Goal: Contribute content: Add original content to the website for others to see

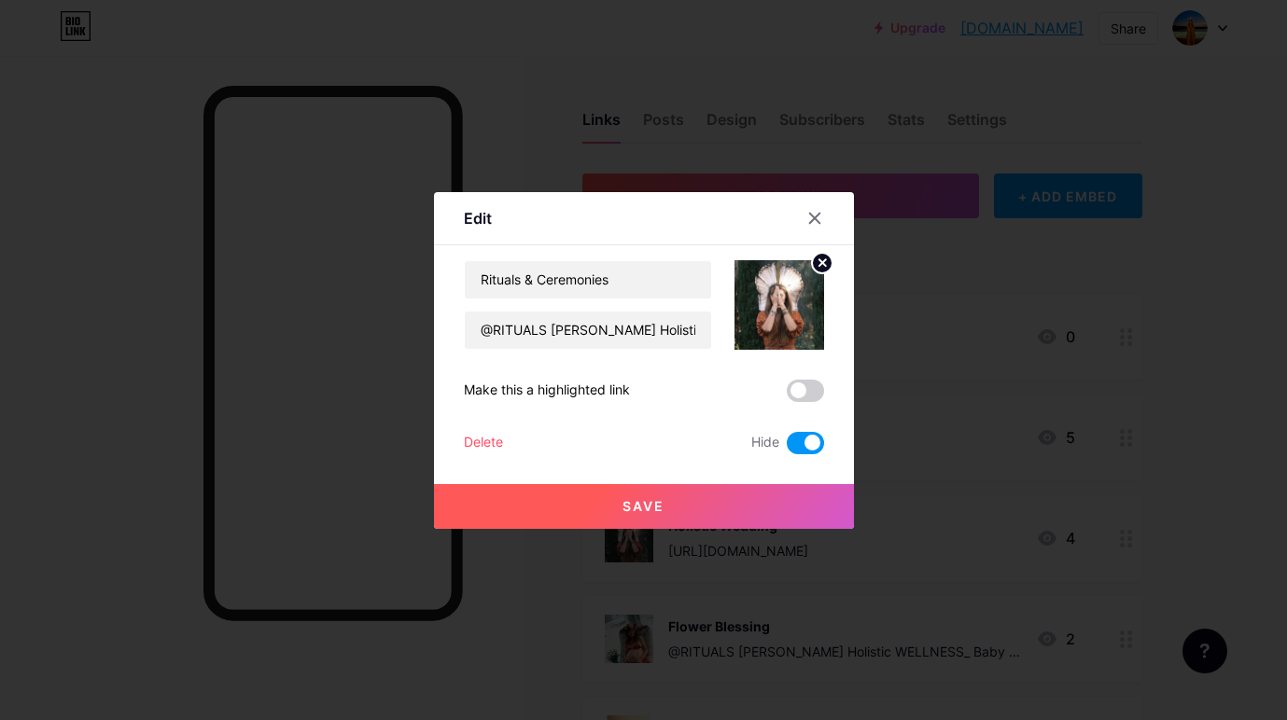
scroll to position [303, 0]
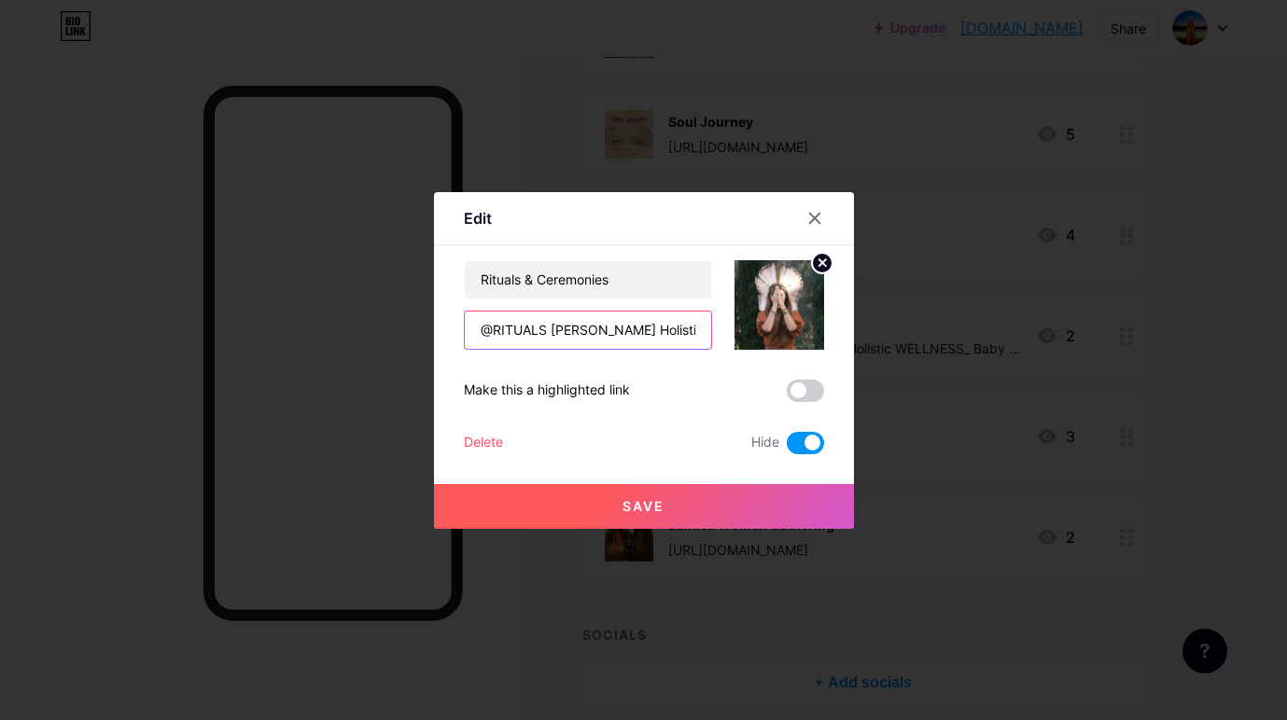
paste input "[URL][DOMAIN_NAME]"
type input "[URL][DOMAIN_NAME]"
drag, startPoint x: 619, startPoint y: 281, endPoint x: 477, endPoint y: 284, distance: 141.8
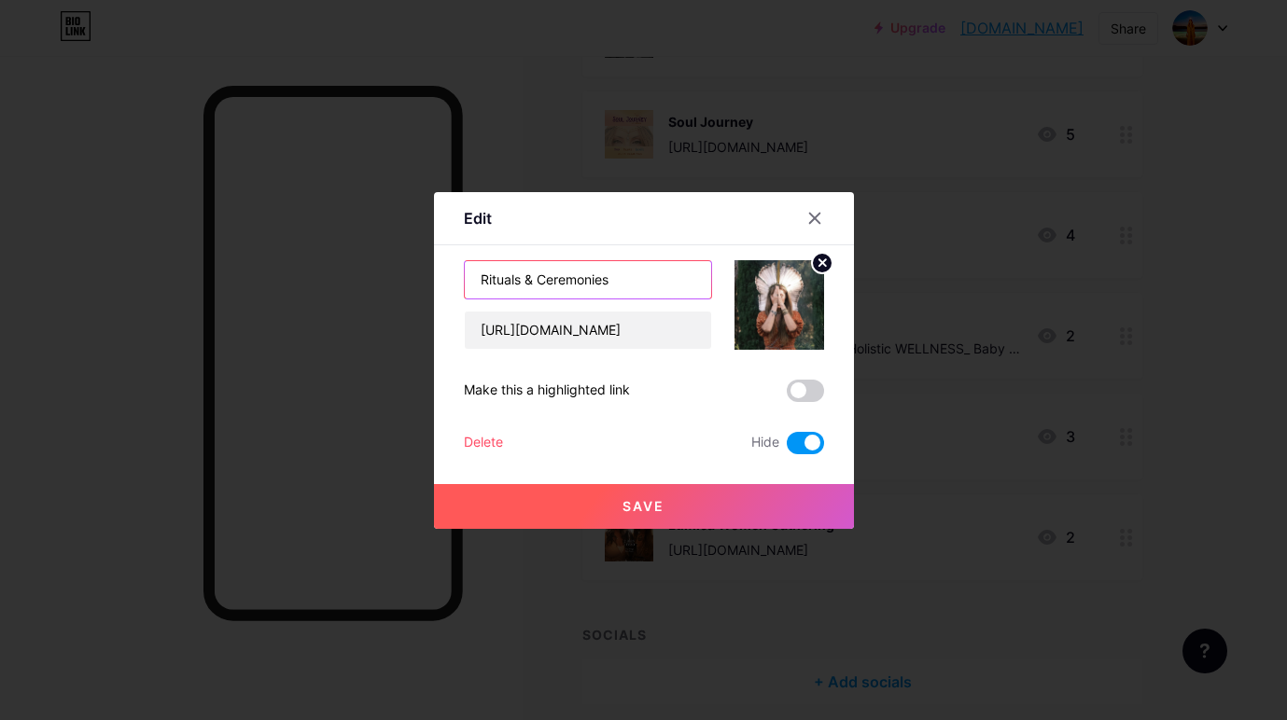
click at [477, 284] on input "Rituals & Ceremonies" at bounding box center [588, 279] width 246 height 37
type input "ANCESTRAL"
click at [510, 331] on input "[URL][DOMAIN_NAME]" at bounding box center [588, 330] width 246 height 37
click at [633, 509] on span "Save" at bounding box center [643, 506] width 42 height 16
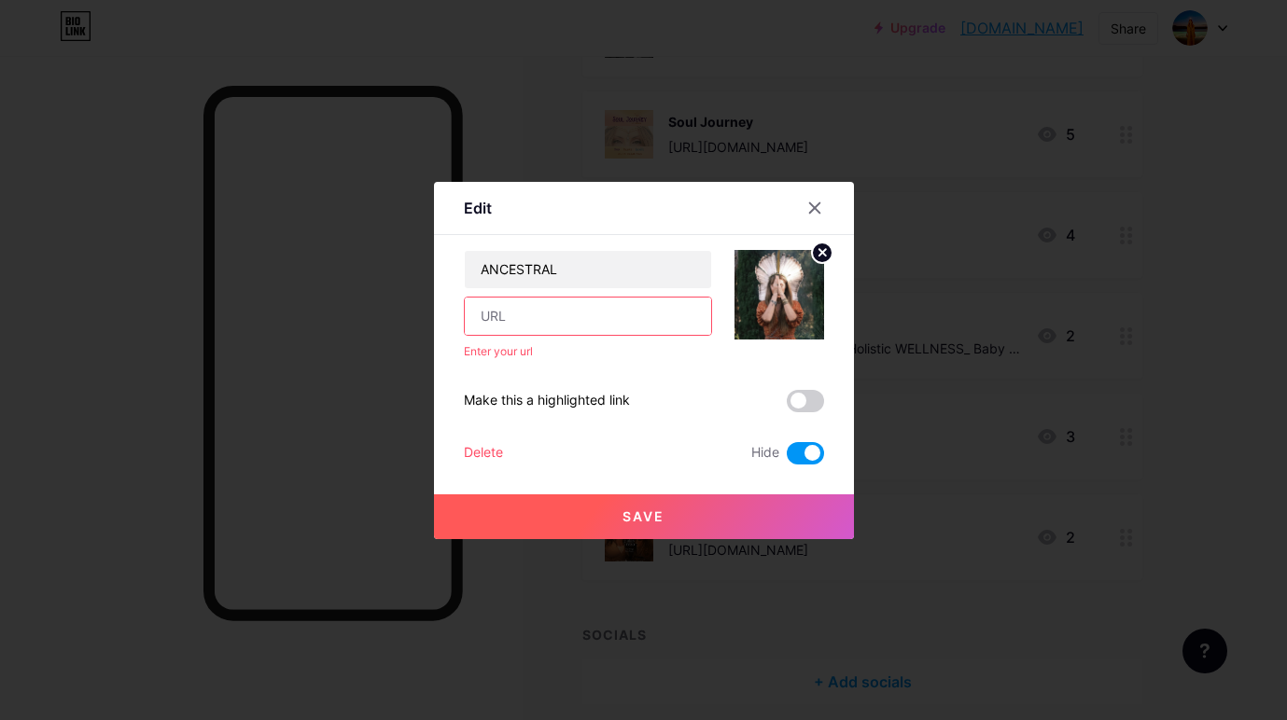
click at [548, 318] on input "text" at bounding box center [588, 316] width 246 height 37
paste input "[URL][DOMAIN_NAME]"
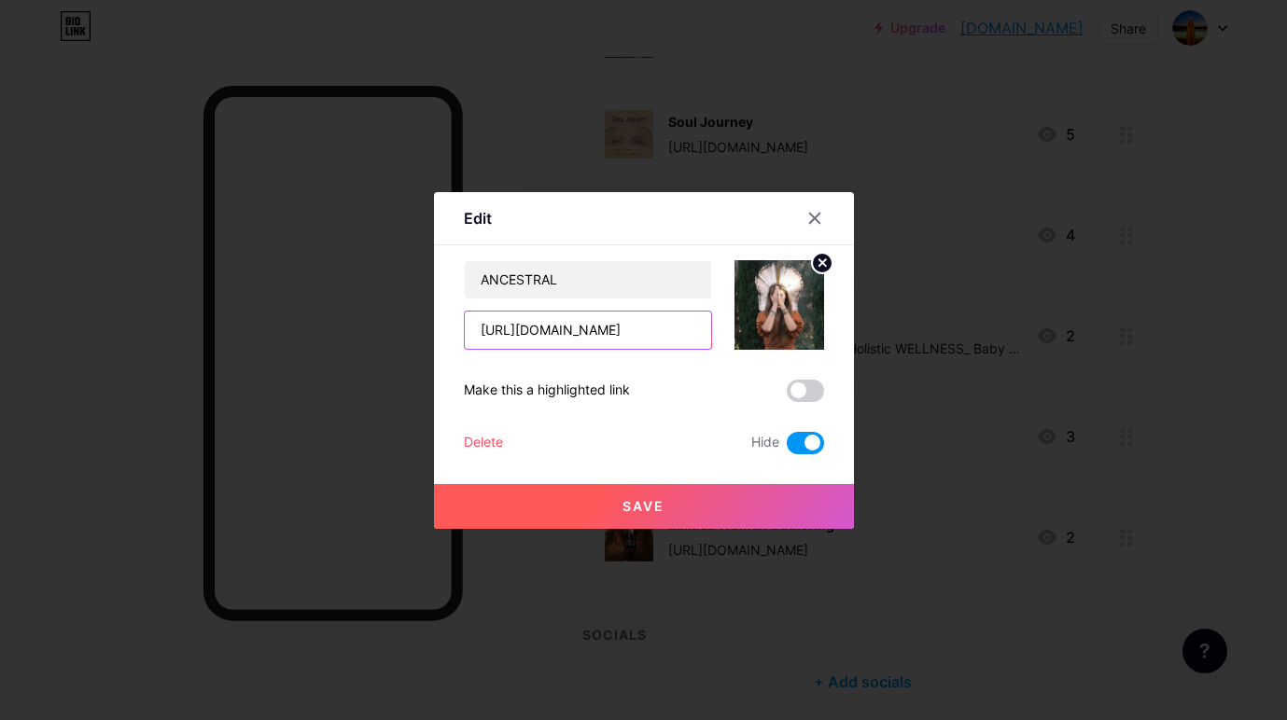
scroll to position [0, 1078]
type input "[URL][DOMAIN_NAME]"
click at [656, 503] on span "Save" at bounding box center [643, 506] width 42 height 16
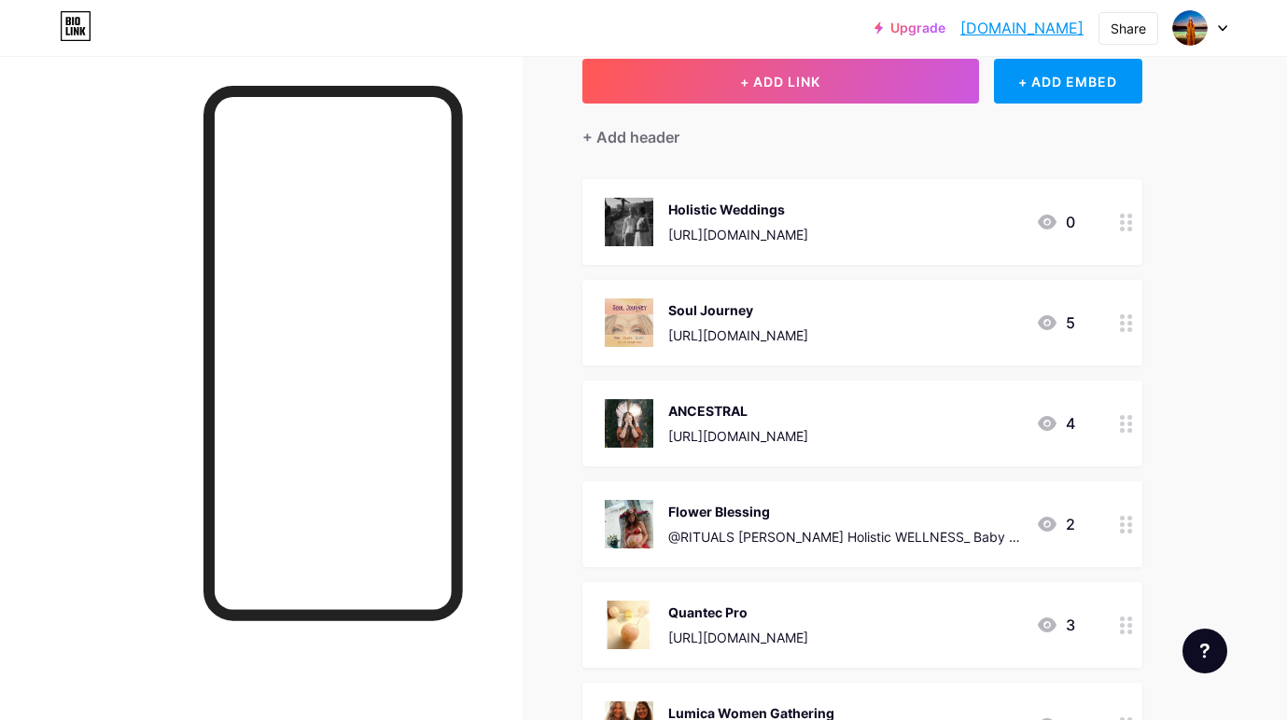
scroll to position [89, 0]
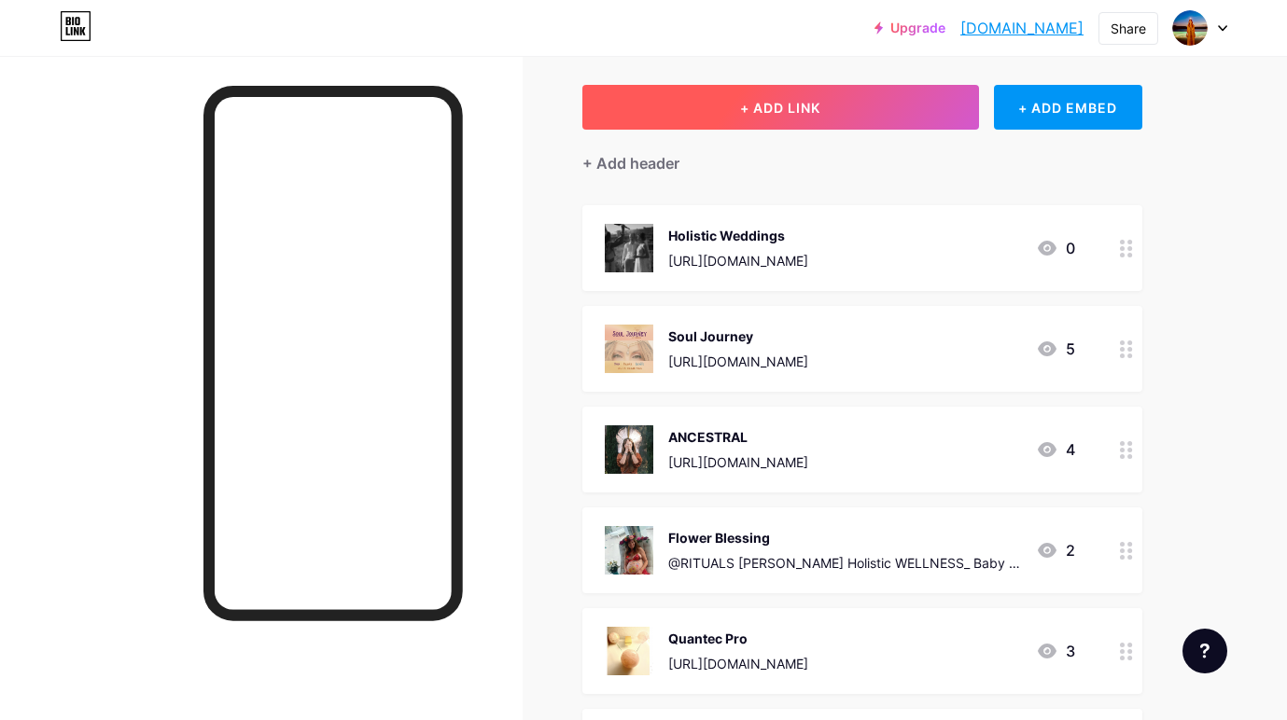
click at [800, 102] on span "+ ADD LINK" at bounding box center [780, 108] width 80 height 16
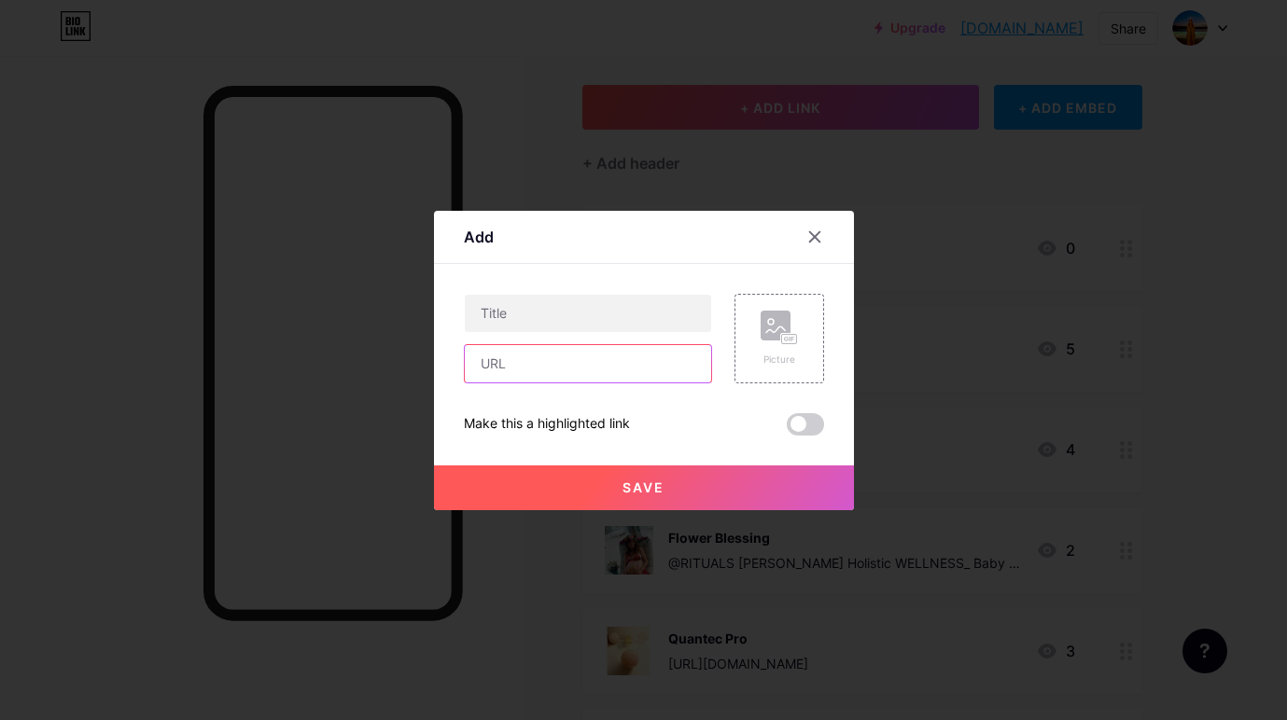
click at [582, 368] on input "text" at bounding box center [588, 363] width 246 height 37
paste input "[URL][DOMAIN_NAME]"
type input "[URL][DOMAIN_NAME]"
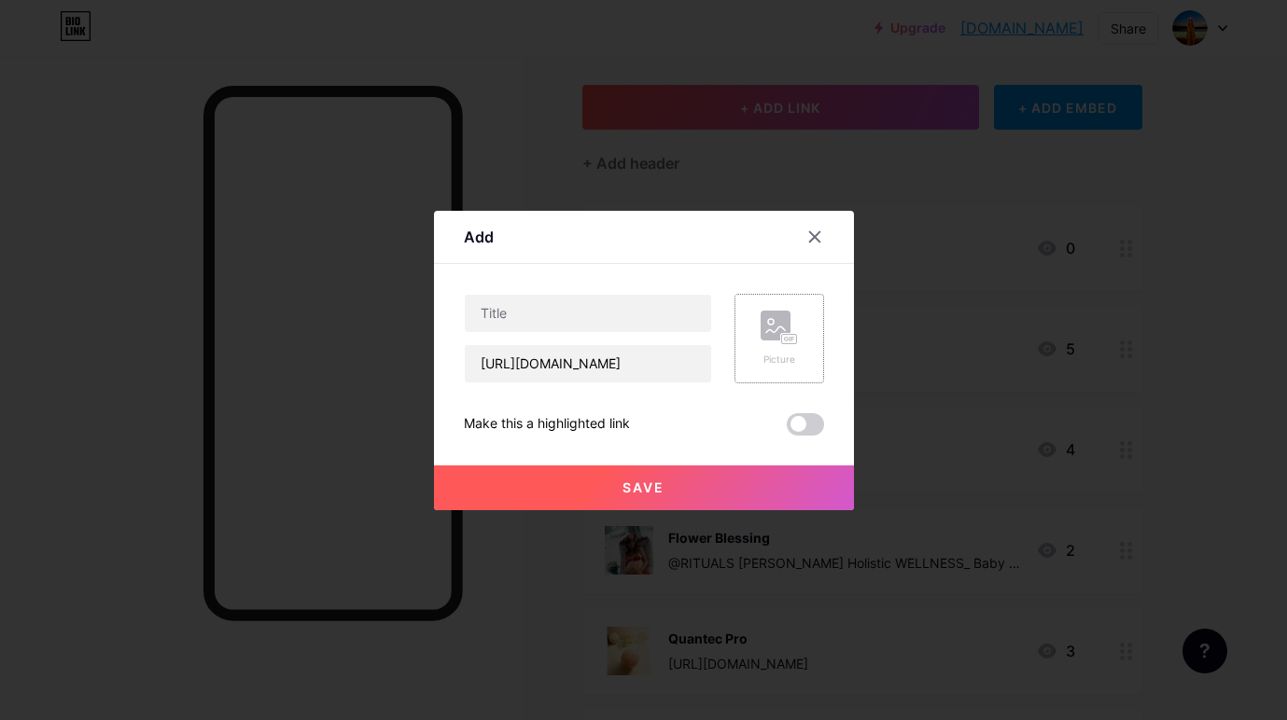
click at [784, 347] on div "Picture" at bounding box center [778, 339] width 37 height 56
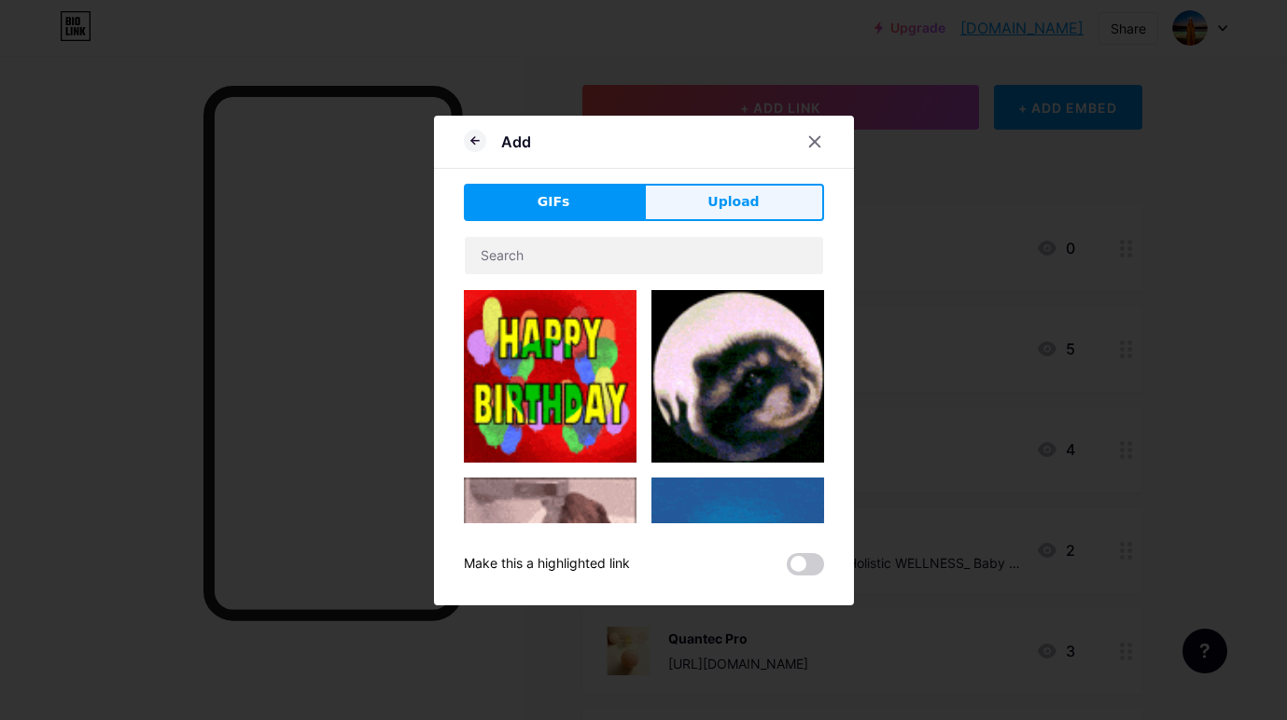
click at [755, 197] on span "Upload" at bounding box center [732, 202] width 51 height 20
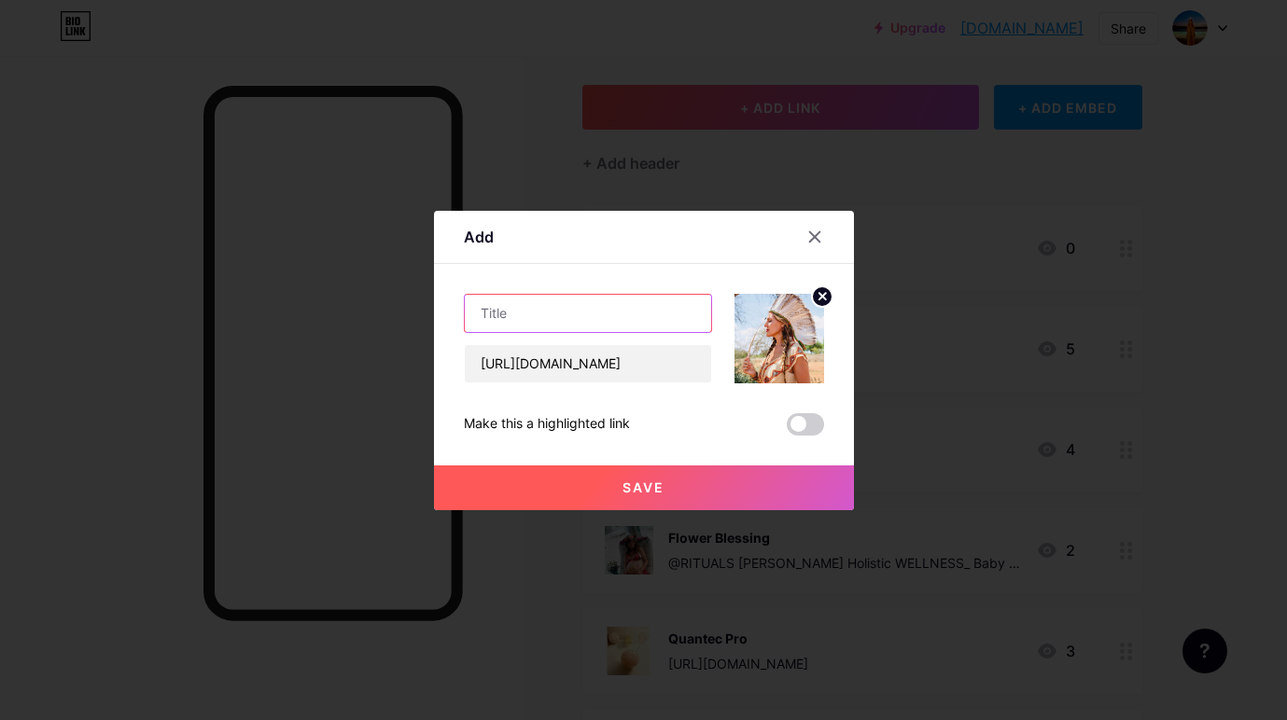
click at [597, 317] on input "text" at bounding box center [588, 313] width 246 height 37
type input "RITUALS & CEREMONIES"
click at [661, 488] on span "Save" at bounding box center [643, 488] width 42 height 16
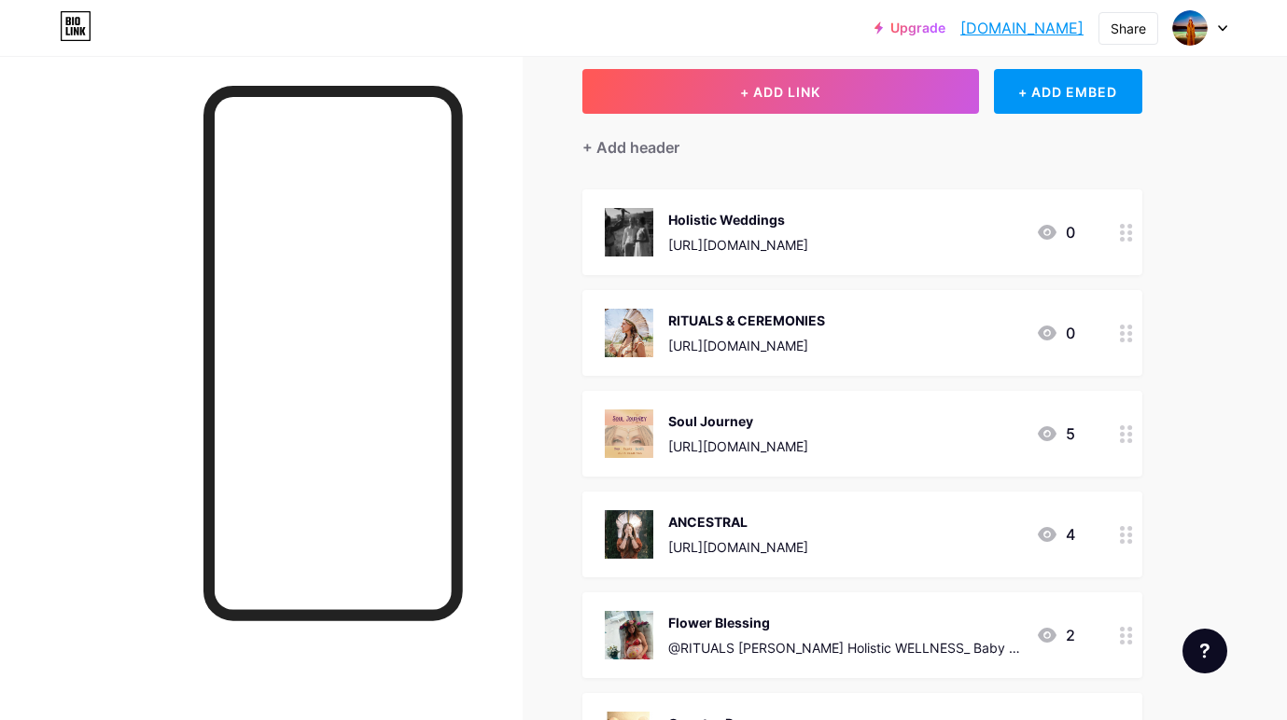
scroll to position [79, 0]
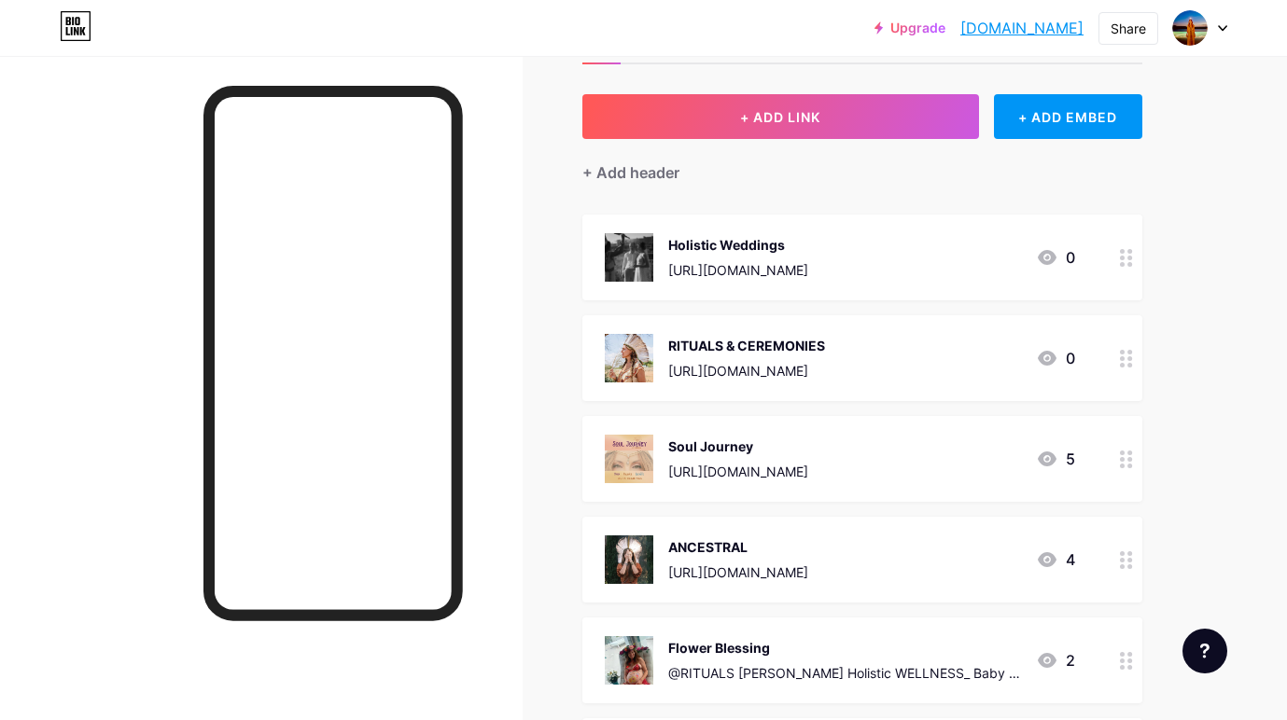
click at [824, 342] on div "RITUALS & CEREMONIES" at bounding box center [746, 346] width 157 height 20
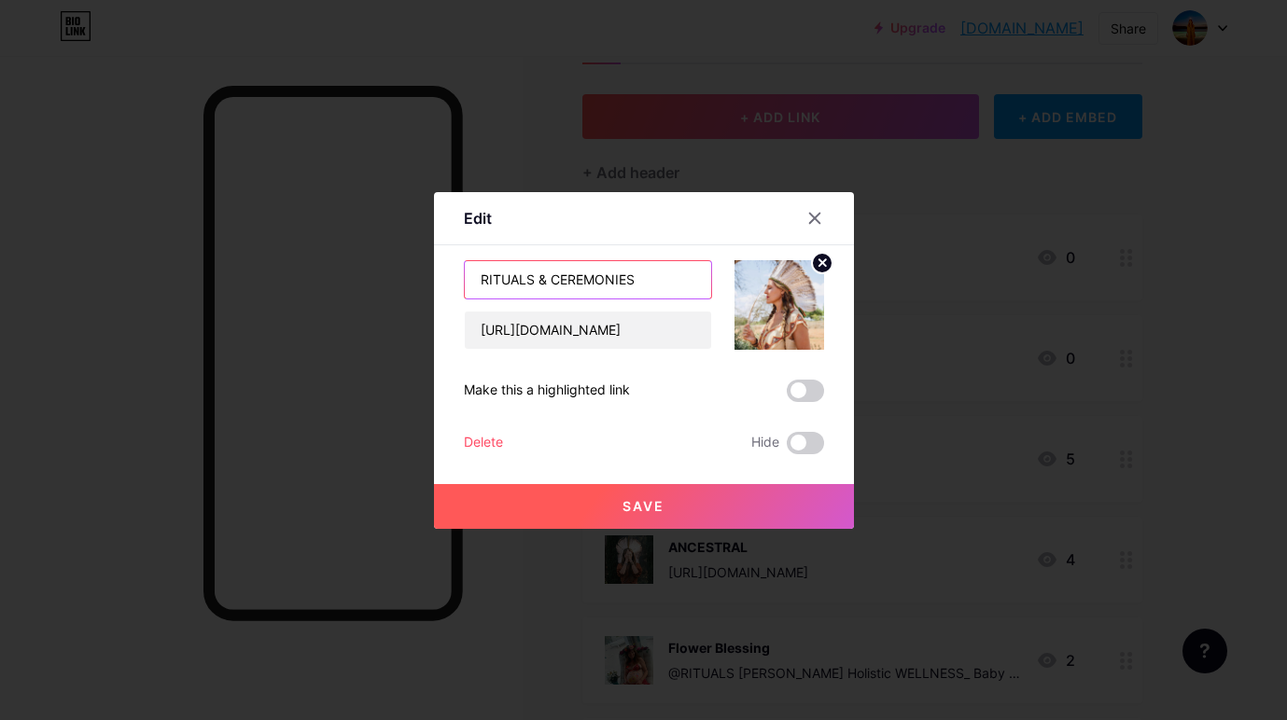
click at [534, 278] on input "RITUALS & CEREMONIES" at bounding box center [588, 279] width 246 height 37
drag, startPoint x: 623, startPoint y: 279, endPoint x: 547, endPoint y: 279, distance: 76.5
click at [547, 279] on input "Rituaks & CEREMONIES" at bounding box center [588, 279] width 246 height 37
type input "Rituaks & Ceremonies"
click at [643, 501] on span "Save" at bounding box center [643, 506] width 42 height 16
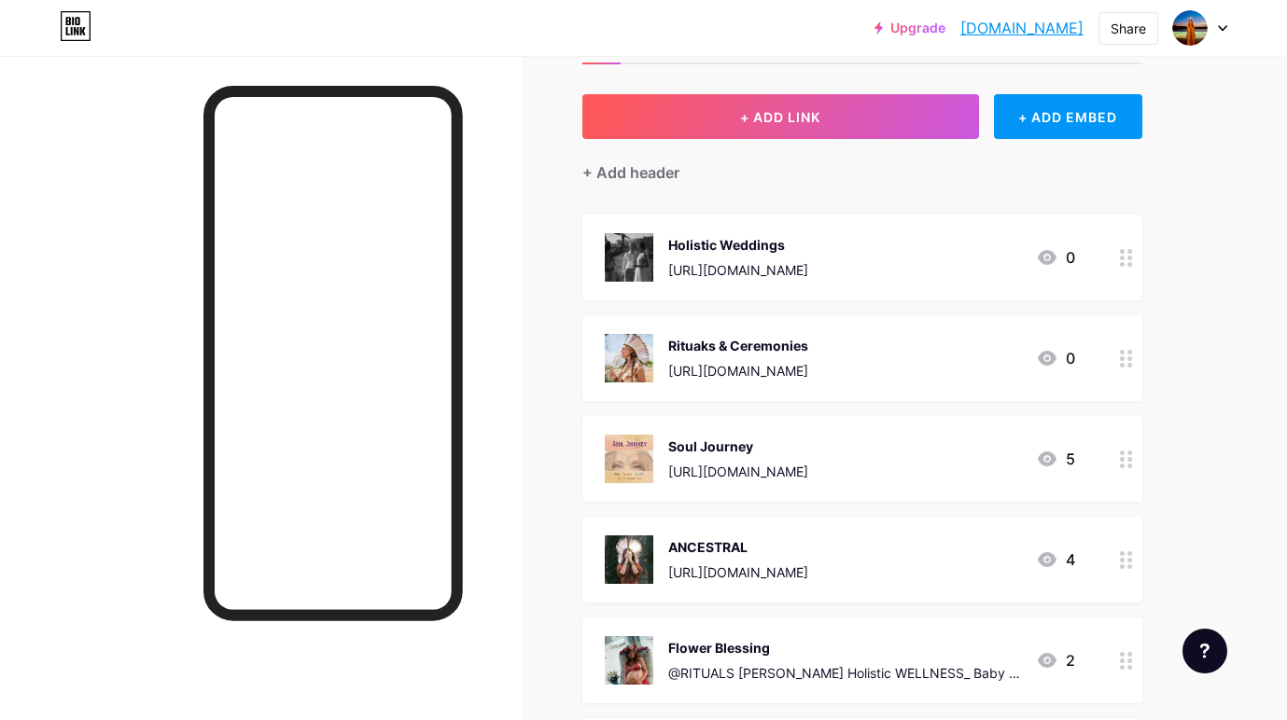
click at [725, 538] on div "ANCESTRAL" at bounding box center [738, 547] width 140 height 20
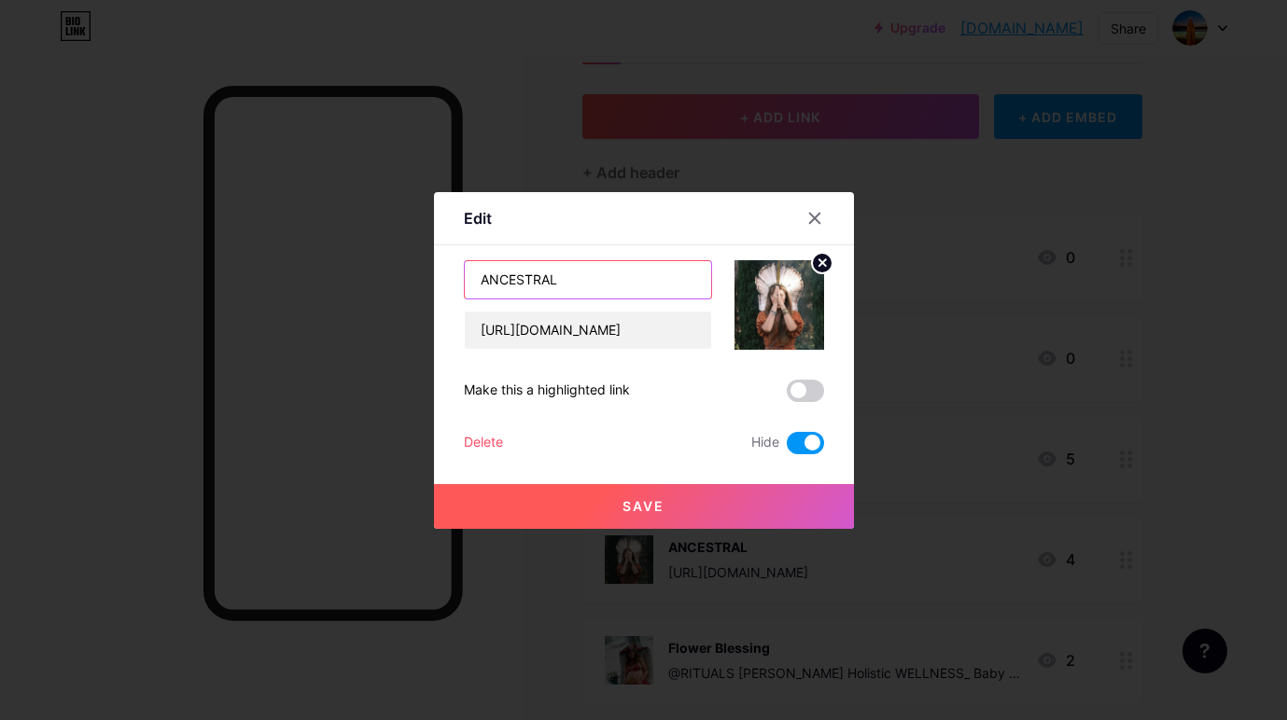
click at [579, 278] on input "ANCESTRAL" at bounding box center [588, 279] width 246 height 37
type input "Ancestral Lineage"
click at [650, 499] on span "Save" at bounding box center [643, 506] width 42 height 16
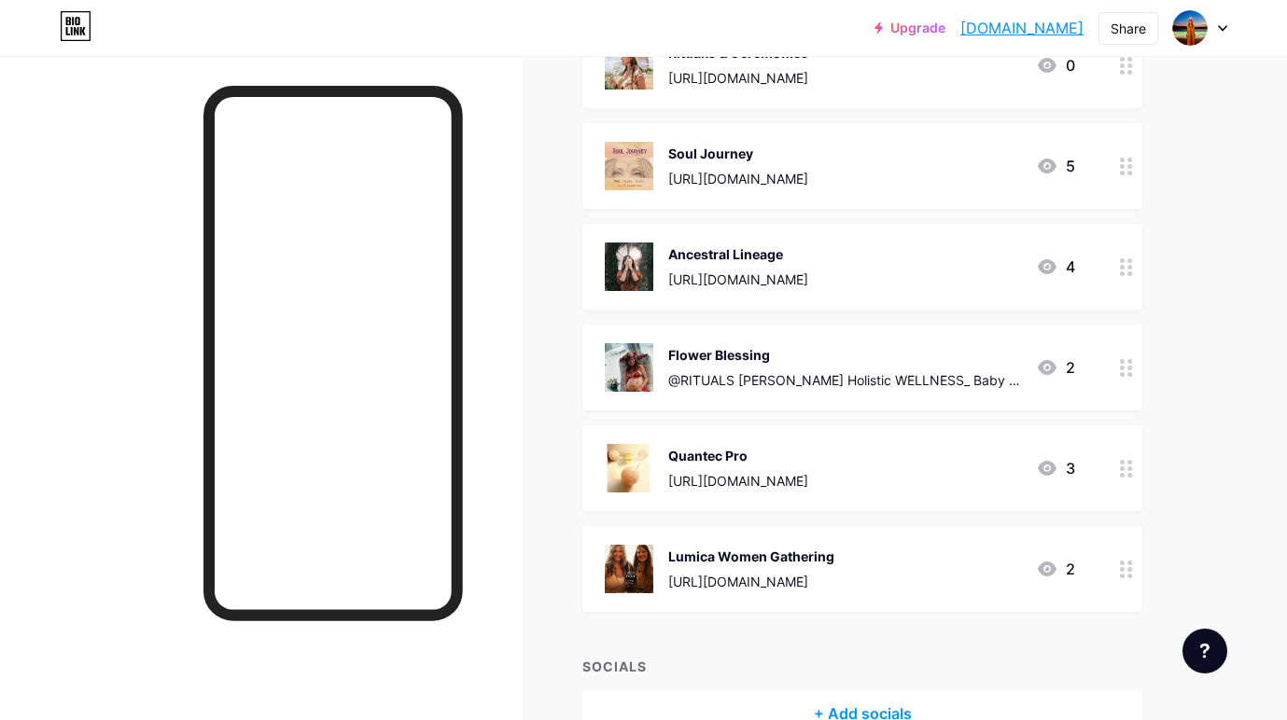
scroll to position [391, 0]
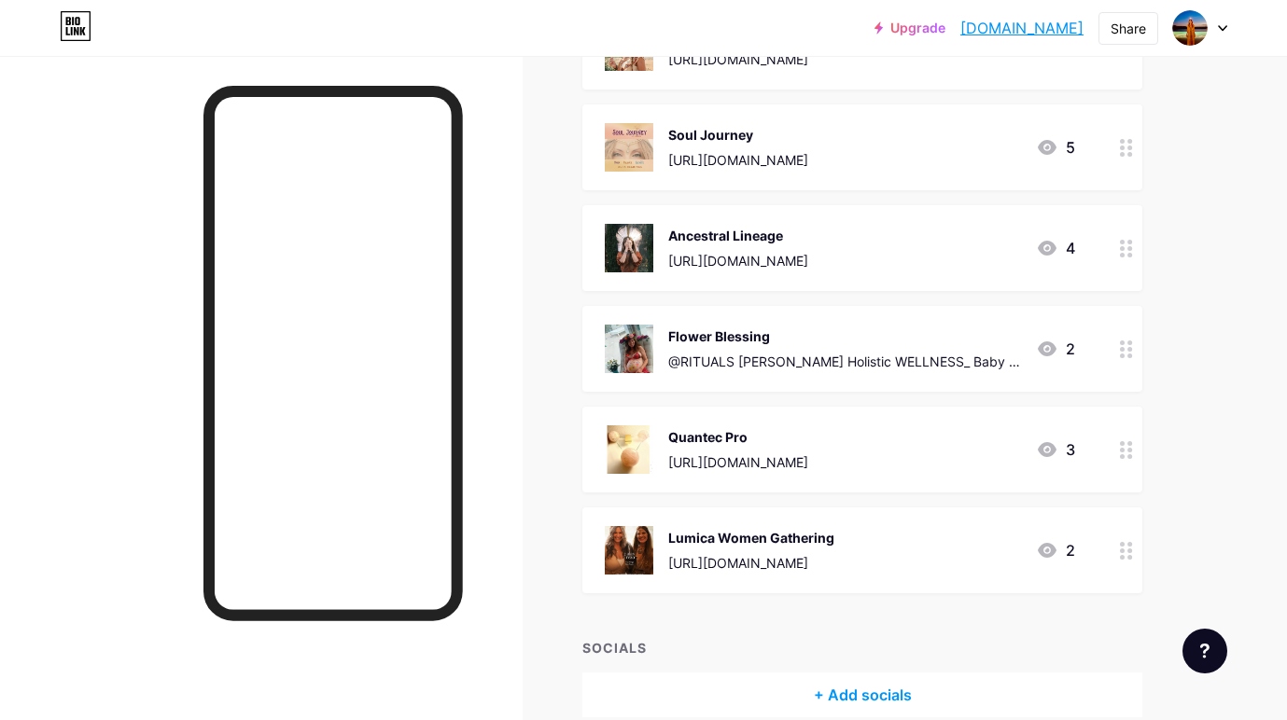
click at [715, 331] on div "Flower Blessing" at bounding box center [844, 337] width 353 height 20
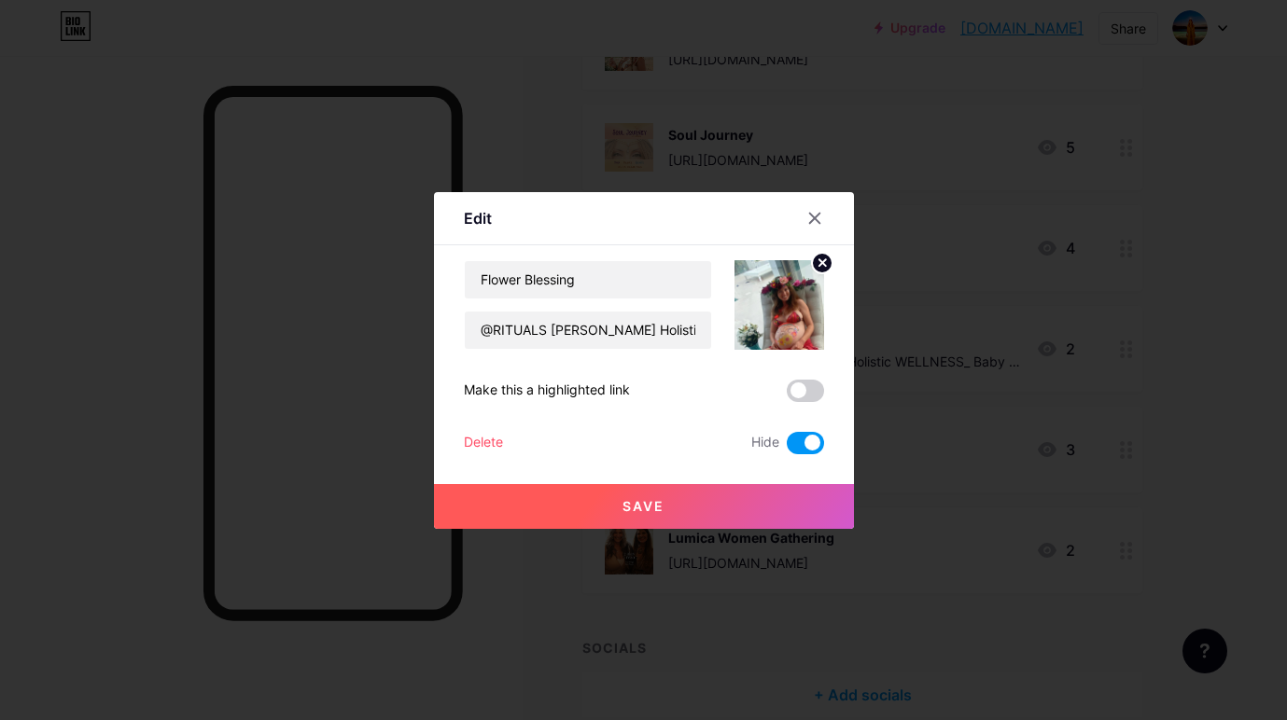
click at [778, 313] on img at bounding box center [779, 305] width 90 height 90
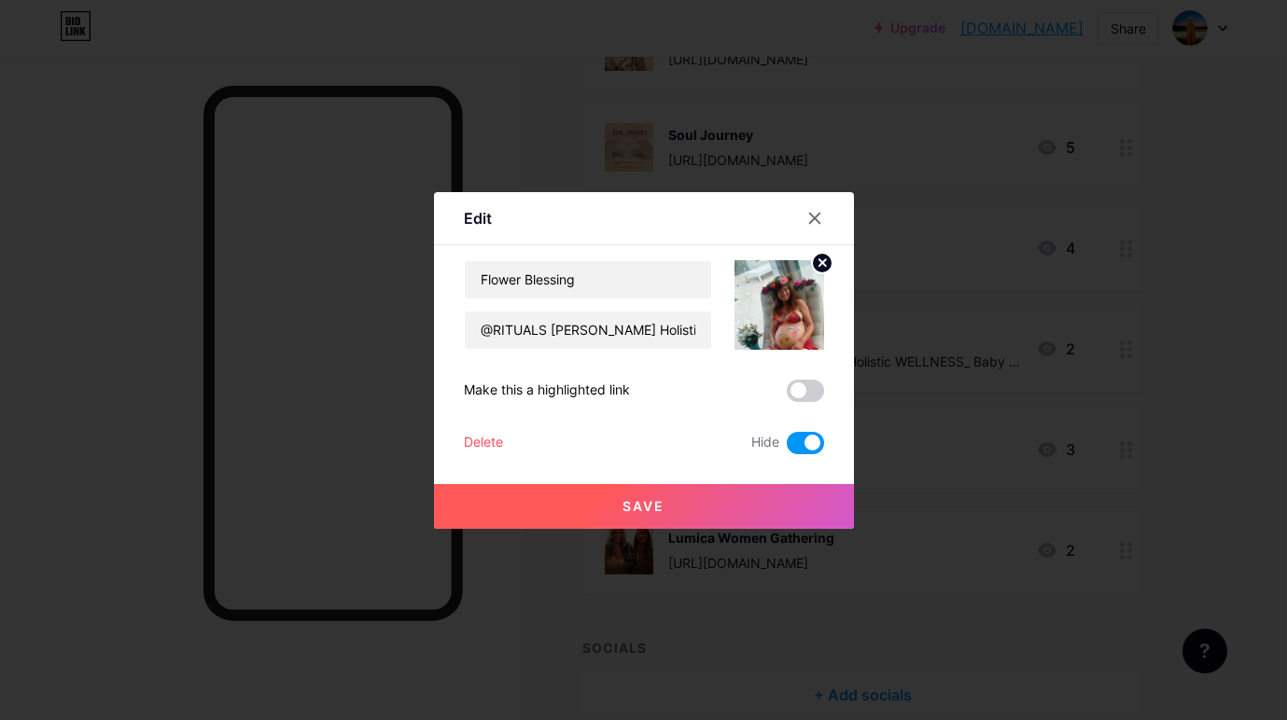
click at [773, 293] on img at bounding box center [779, 305] width 90 height 90
click at [628, 333] on input "@RITUALS [PERSON_NAME] Holistic WELLNESS_ Baby Flower Blessing" at bounding box center [588, 330] width 246 height 37
click at [814, 214] on icon at bounding box center [814, 218] width 15 height 15
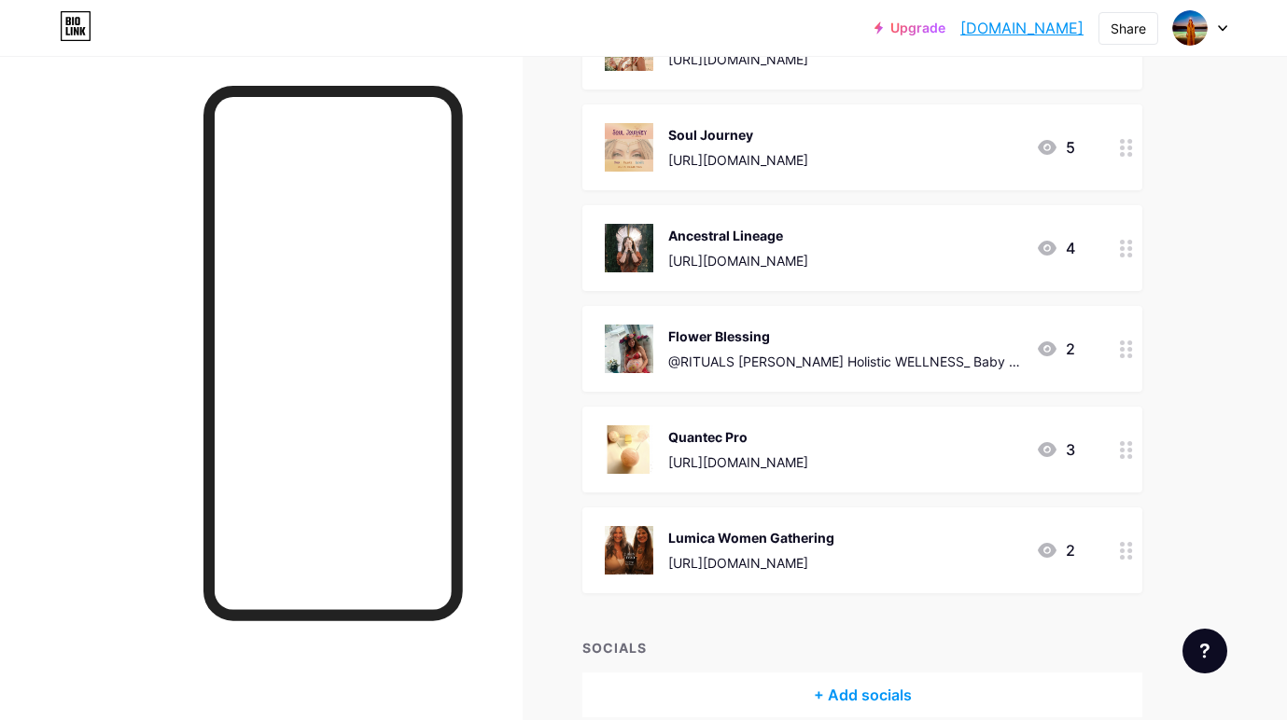
click at [1048, 345] on icon at bounding box center [1047, 349] width 22 height 22
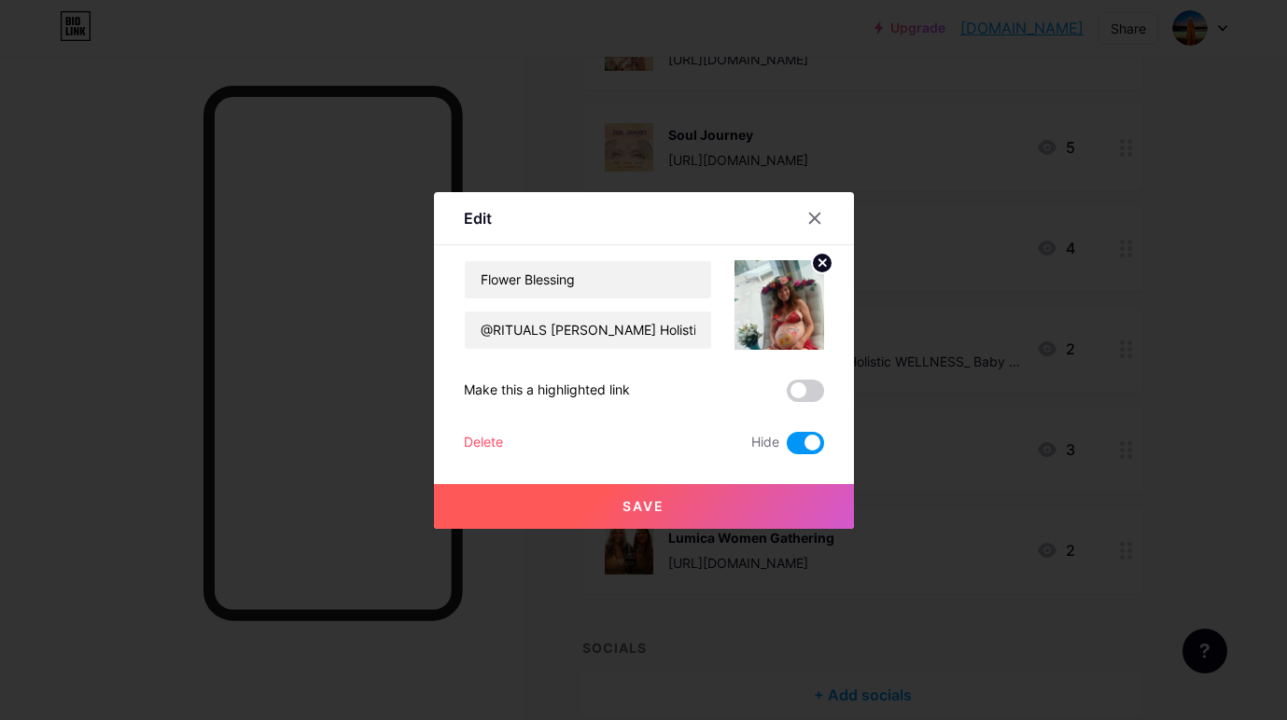
click at [811, 439] on span at bounding box center [805, 443] width 37 height 22
click at [787, 448] on input "checkbox" at bounding box center [787, 448] width 0 height 0
click at [1194, 343] on div at bounding box center [643, 360] width 1287 height 720
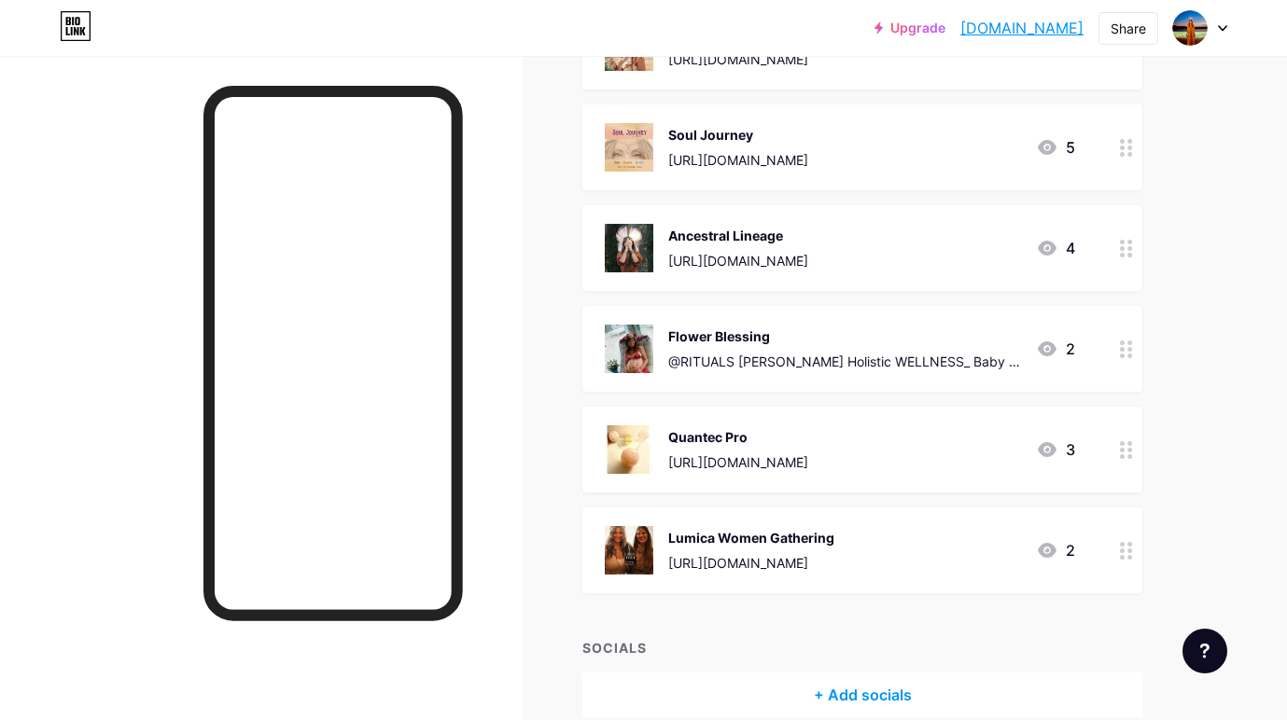
click at [808, 457] on div "[URL][DOMAIN_NAME]" at bounding box center [738, 462] width 140 height 20
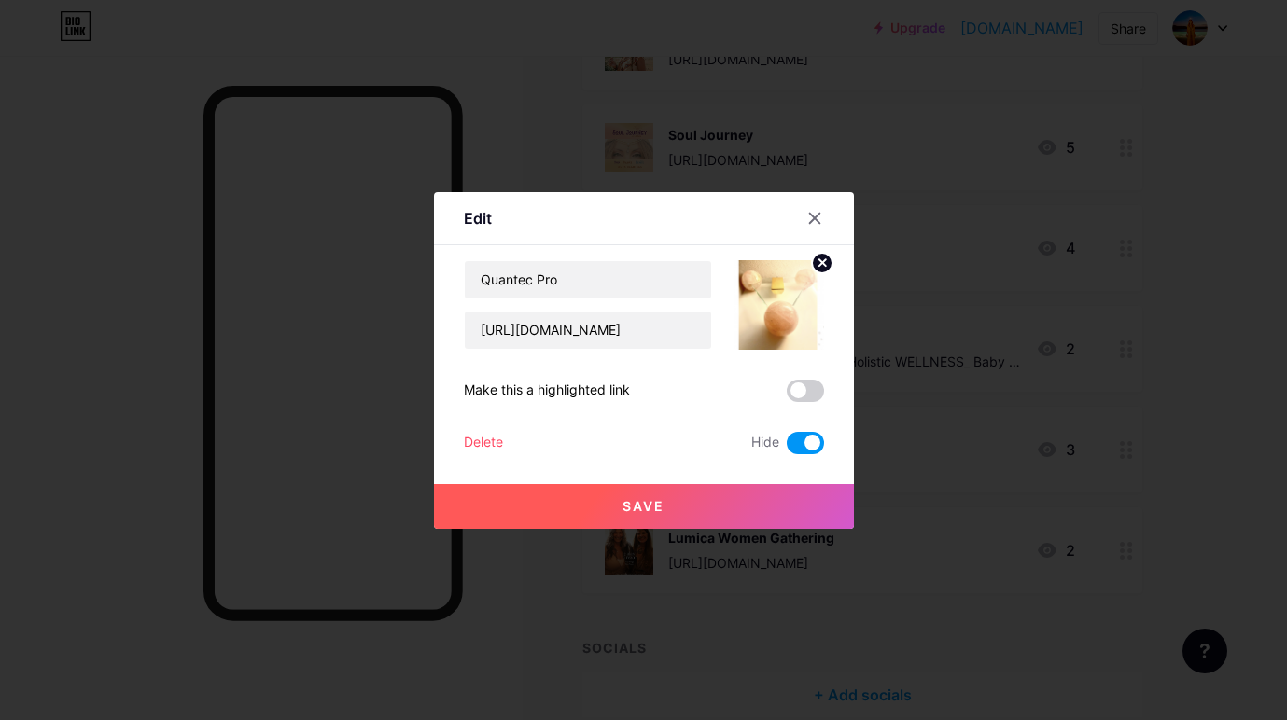
click at [807, 439] on span at bounding box center [805, 443] width 37 height 22
click at [787, 448] on input "checkbox" at bounding box center [787, 448] width 0 height 0
click at [809, 218] on icon at bounding box center [814, 218] width 15 height 15
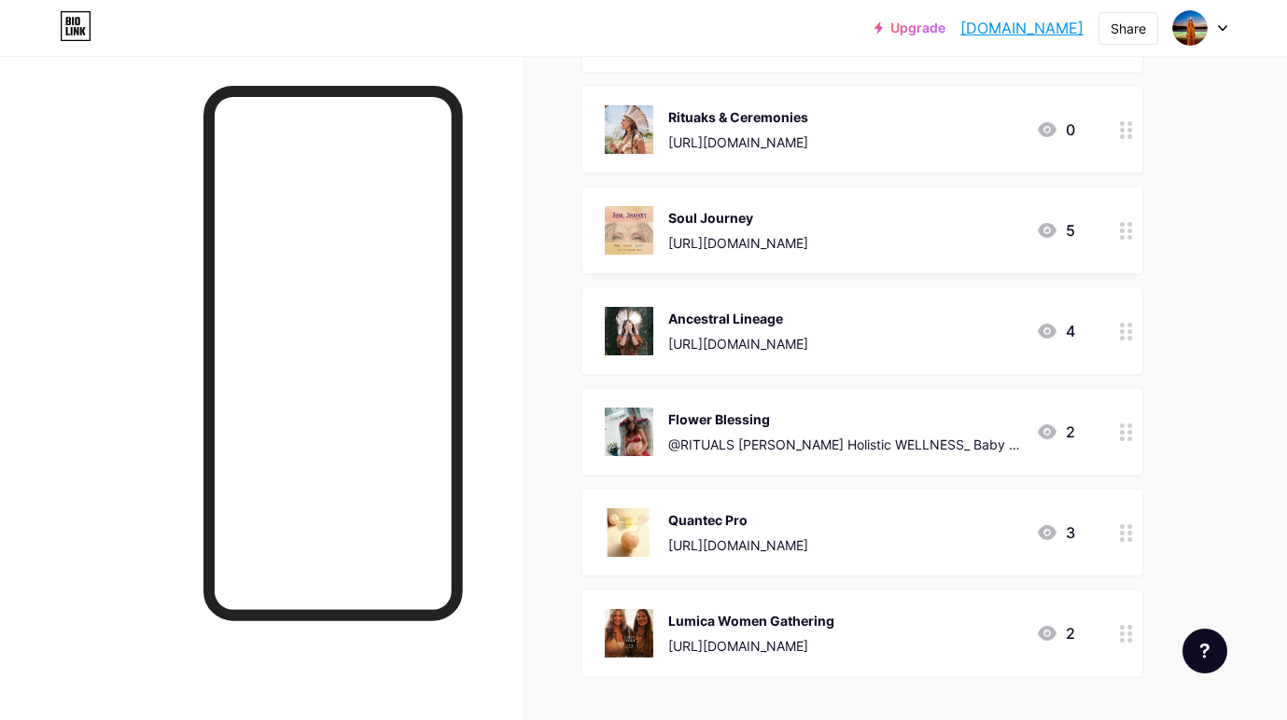
scroll to position [269, 0]
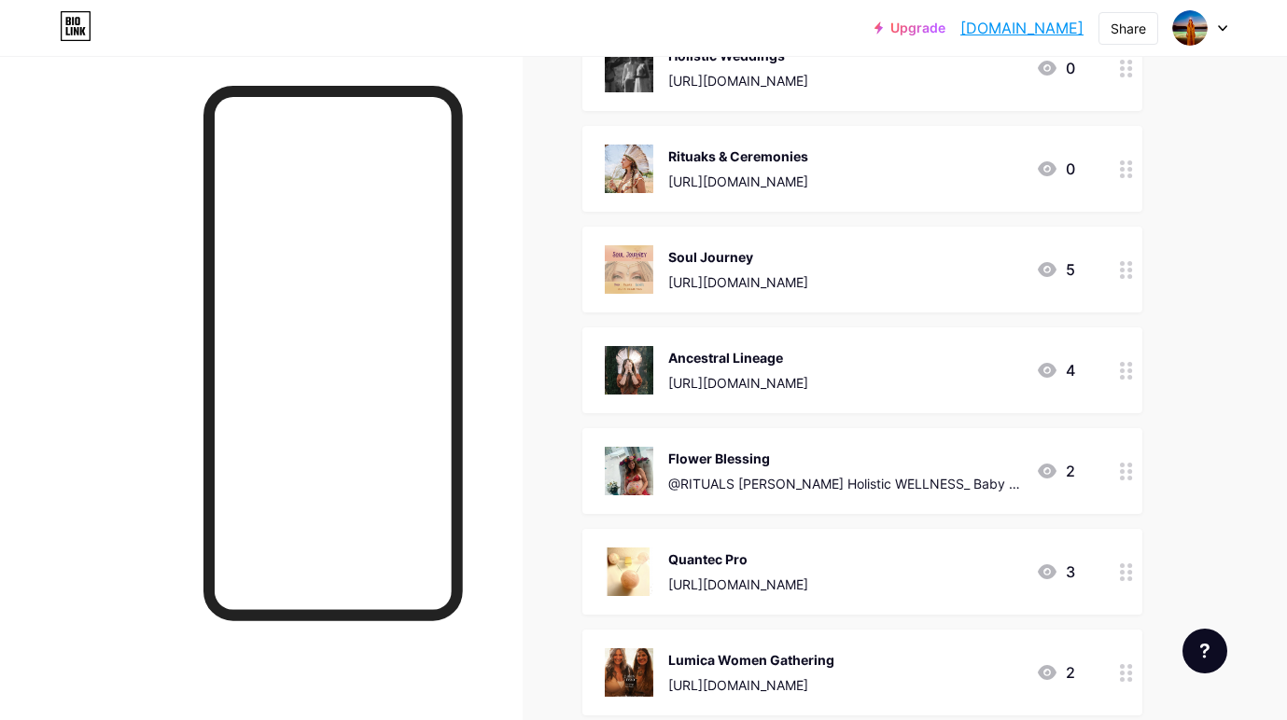
click at [721, 166] on div "Rituaks & Ceremonies [URL][DOMAIN_NAME]" at bounding box center [738, 169] width 140 height 49
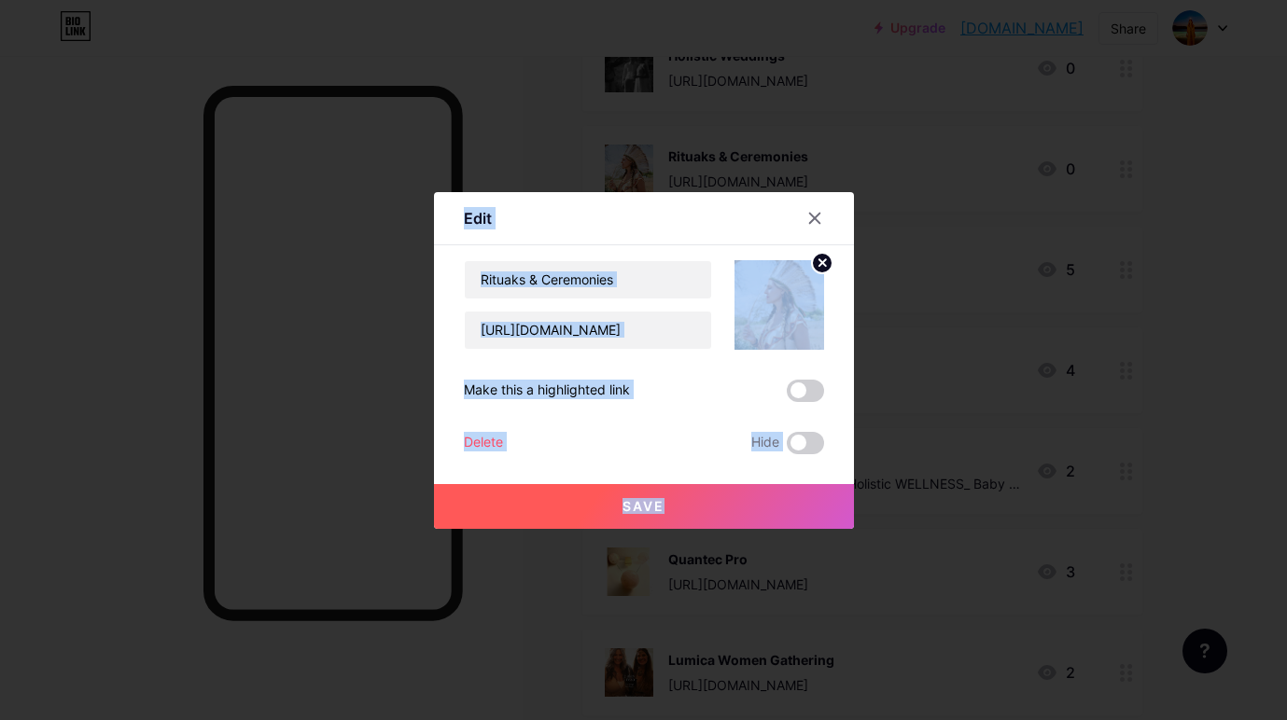
click at [721, 166] on div at bounding box center [643, 360] width 1287 height 720
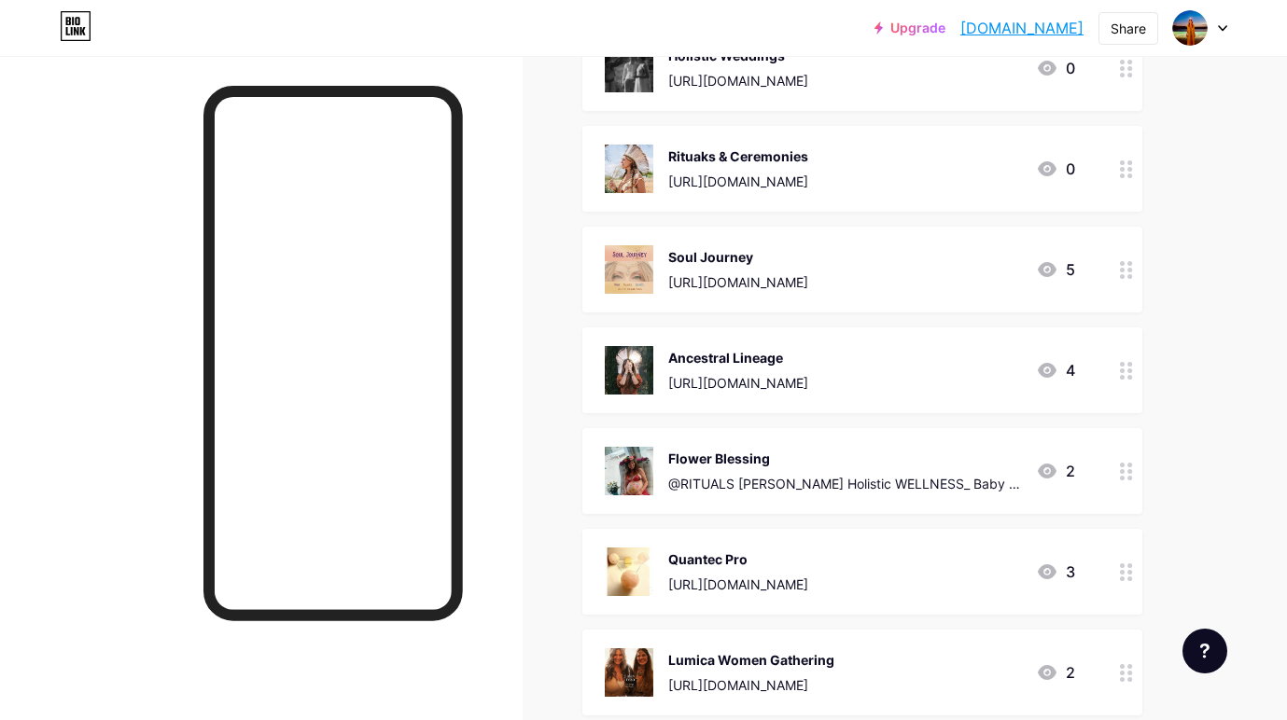
click at [721, 166] on div "Rituaks & Ceremonies [URL][DOMAIN_NAME]" at bounding box center [738, 169] width 140 height 49
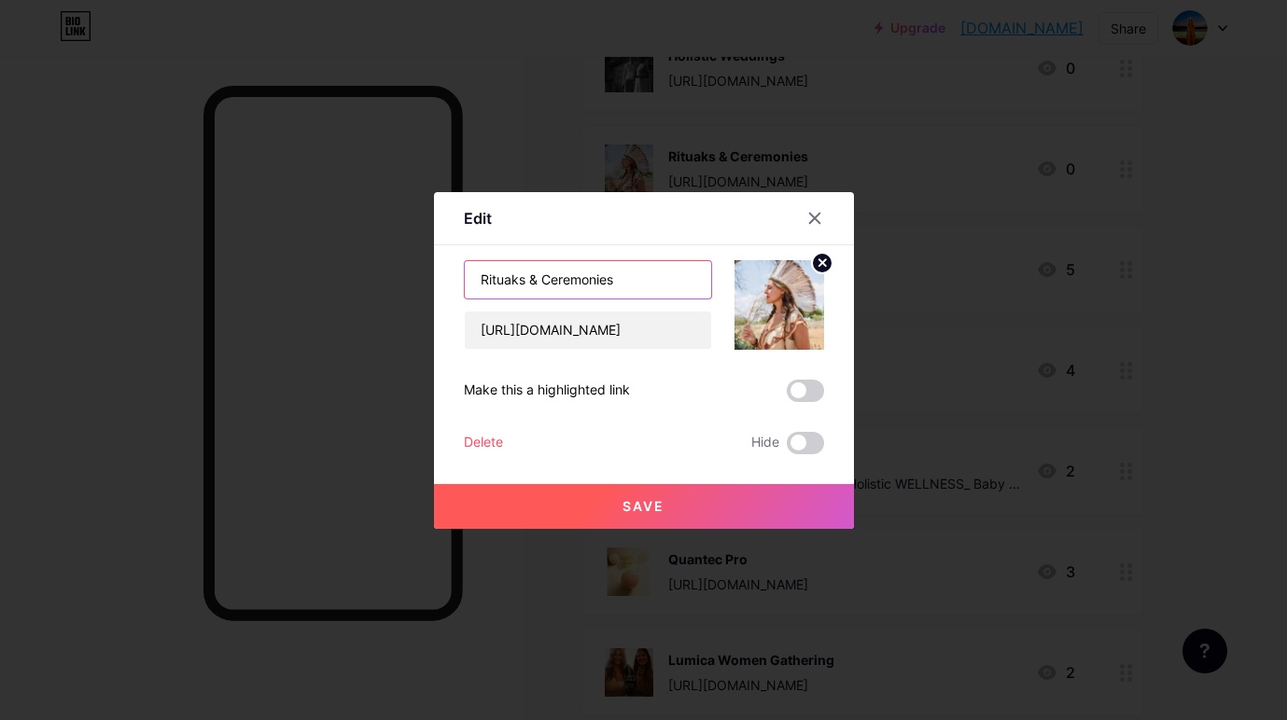
click at [516, 282] on input "Rituaks & Ceremonies" at bounding box center [588, 279] width 246 height 37
type input "Rituals & Ceremonies"
click at [628, 503] on span "Save" at bounding box center [643, 506] width 42 height 16
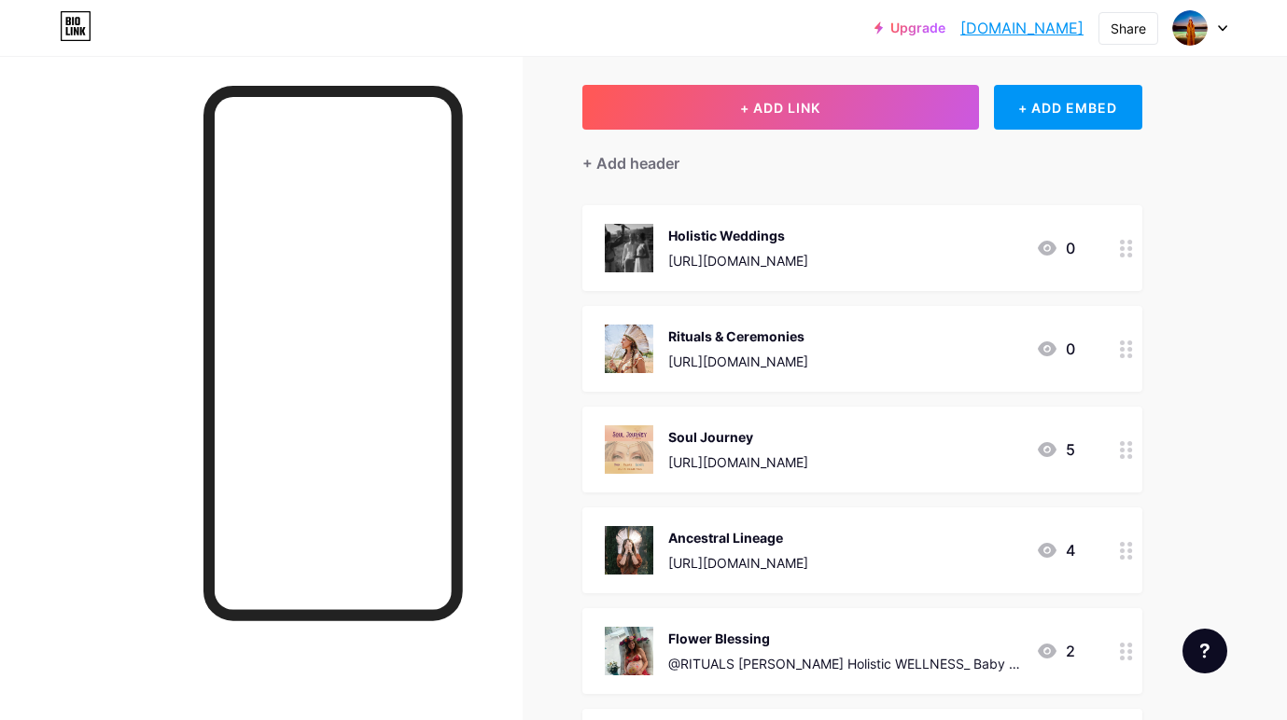
scroll to position [0, 0]
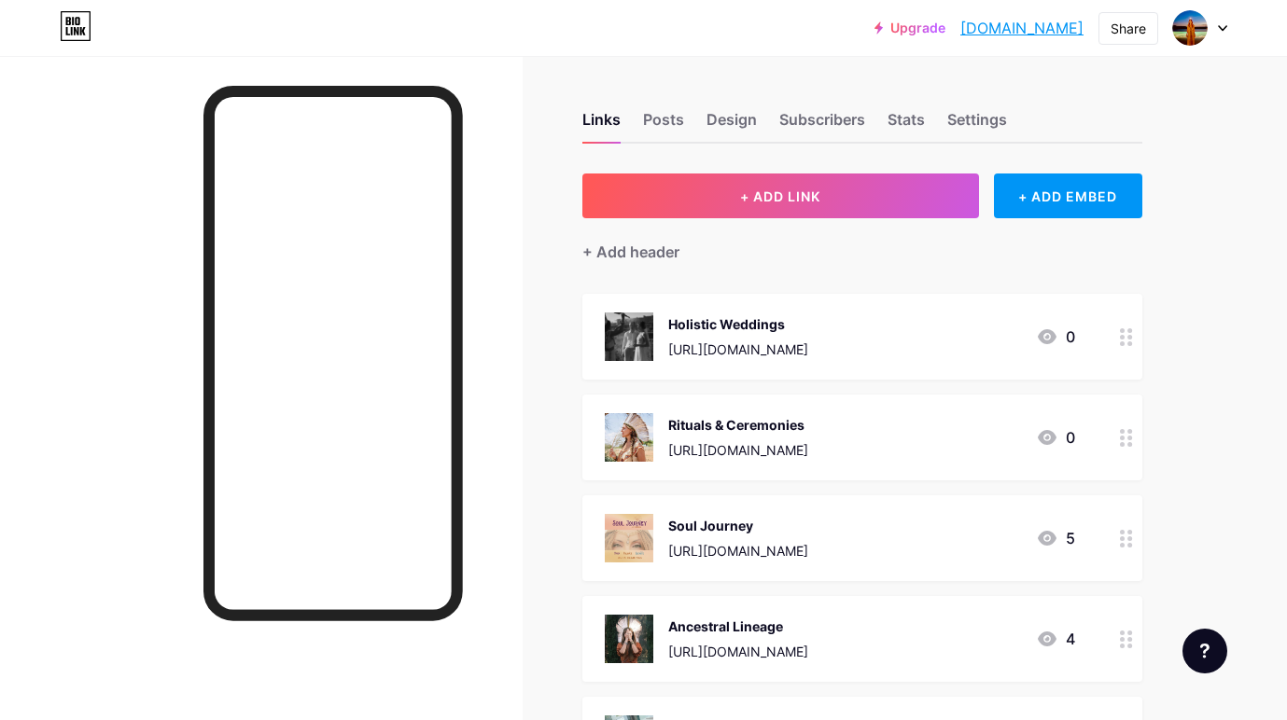
click at [808, 344] on div "[URL][DOMAIN_NAME]" at bounding box center [738, 350] width 140 height 20
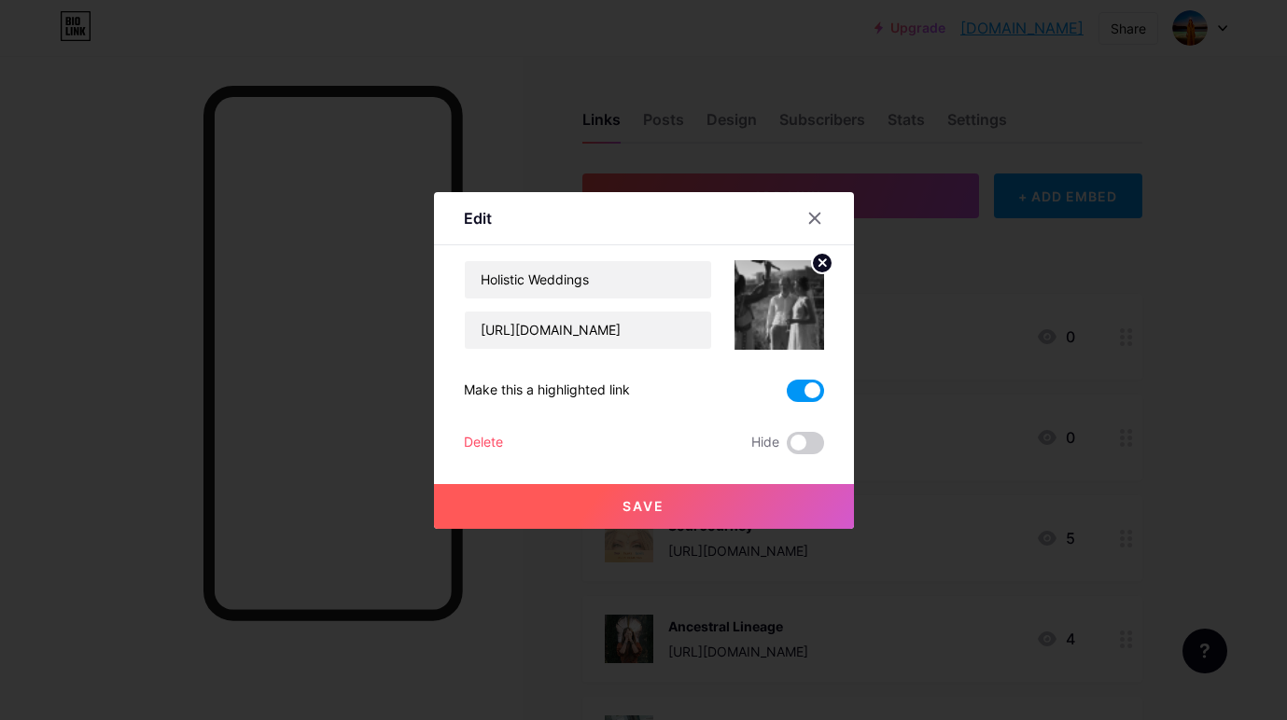
click at [651, 504] on span "Save" at bounding box center [643, 506] width 42 height 16
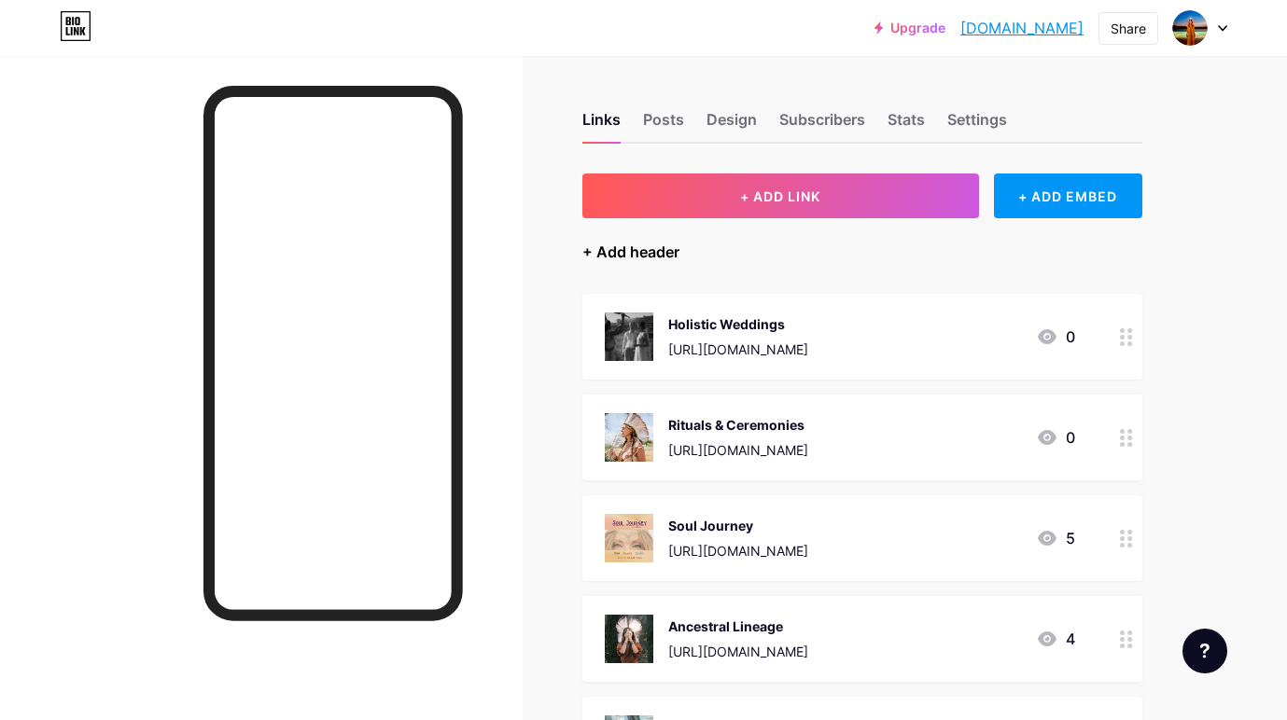
click at [626, 248] on div "+ Add header" at bounding box center [630, 252] width 97 height 22
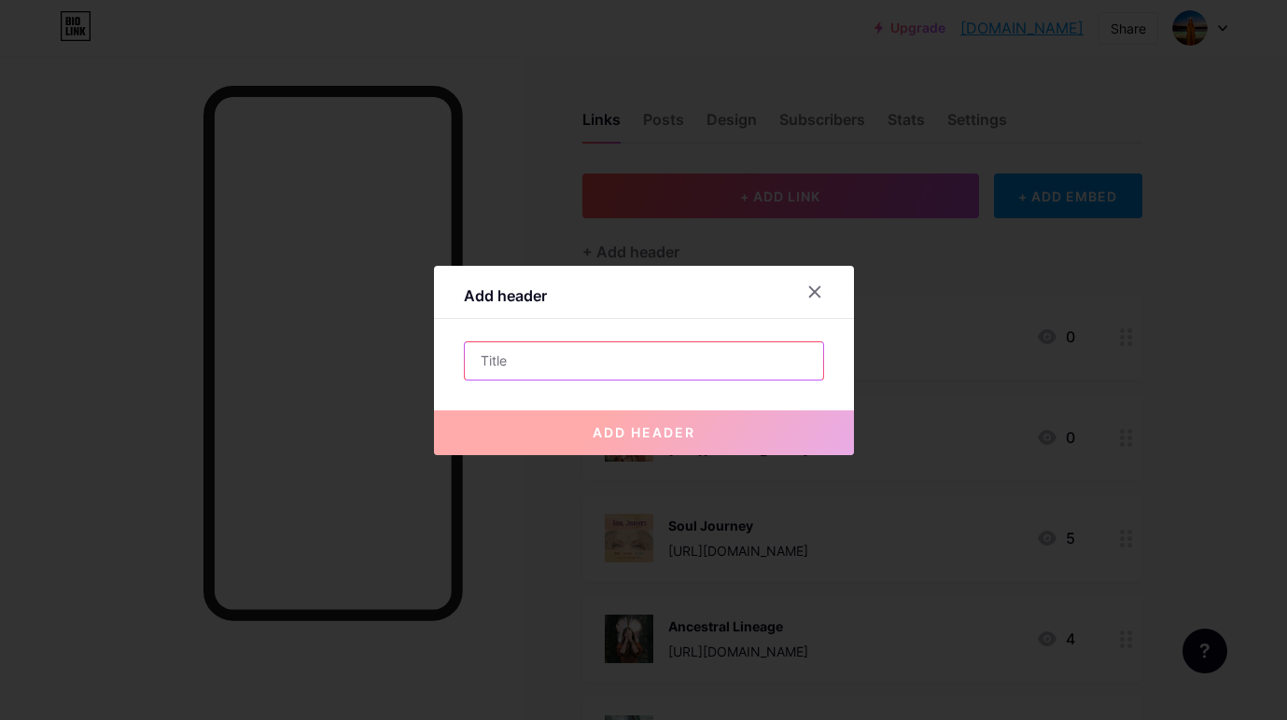
click at [524, 365] on input "text" at bounding box center [644, 360] width 358 height 37
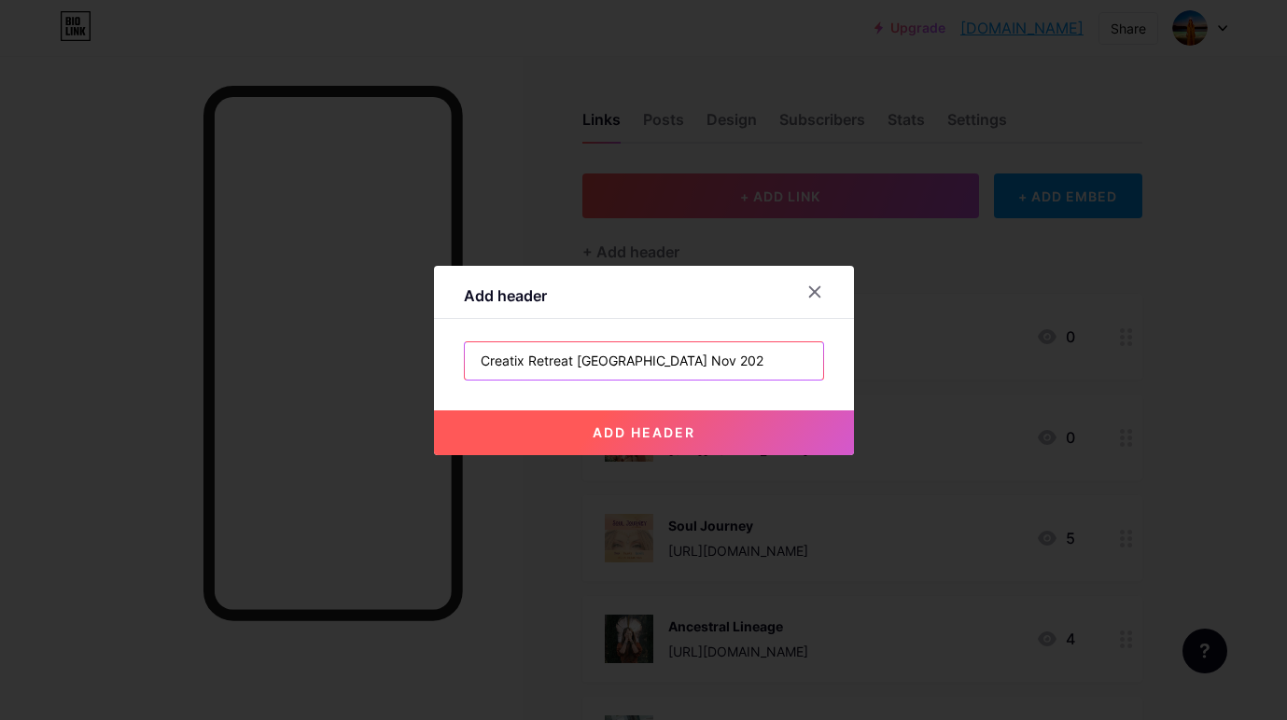
type input "Creatix Retreat [GEOGRAPHIC_DATA] [DATE]"
drag, startPoint x: 683, startPoint y: 356, endPoint x: 434, endPoint y: 365, distance: 249.2
click at [434, 365] on div "Add header Creatix Retreat Ibiza [DATE] add header" at bounding box center [644, 360] width 420 height 189
click at [810, 279] on div at bounding box center [815, 292] width 34 height 34
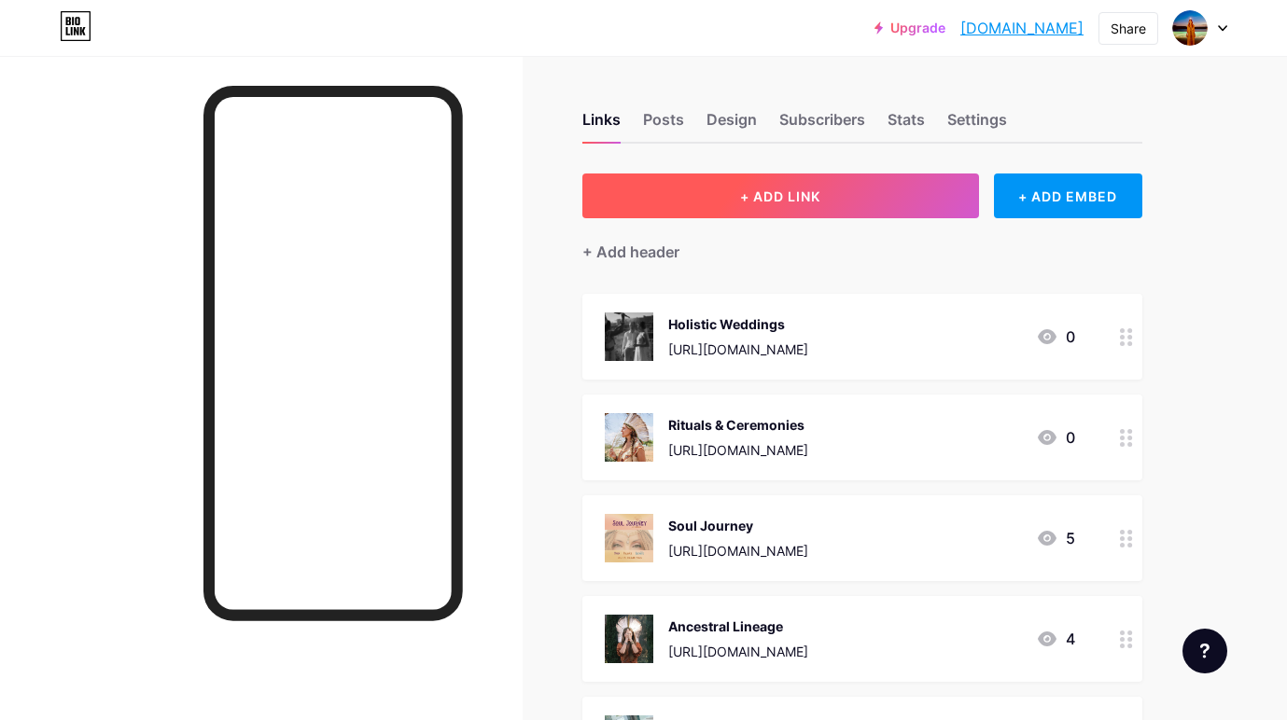
click at [779, 197] on span "+ ADD LINK" at bounding box center [780, 196] width 80 height 16
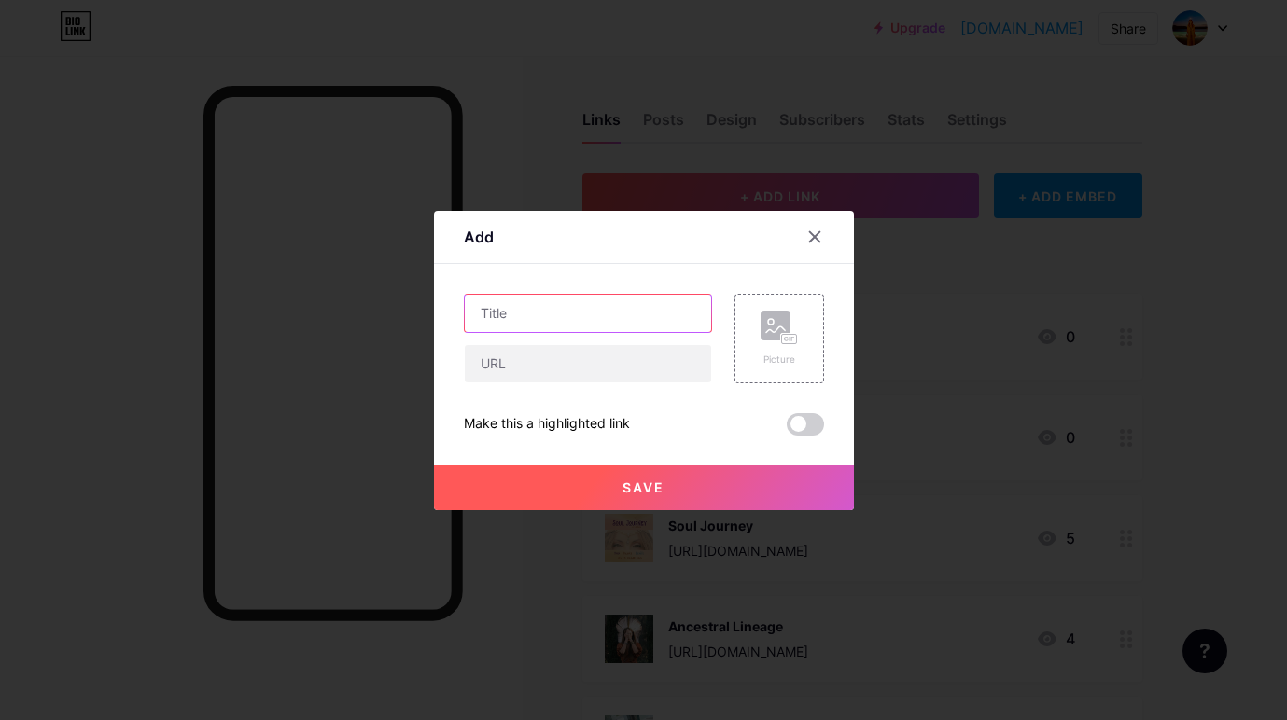
click at [508, 317] on input "text" at bounding box center [588, 313] width 246 height 37
paste input "Creatix Retreat [GEOGRAPHIC_DATA] [DATE]"
type input "Creatix Retreat [GEOGRAPHIC_DATA] [DATE]"
click at [921, 298] on div at bounding box center [643, 360] width 1287 height 720
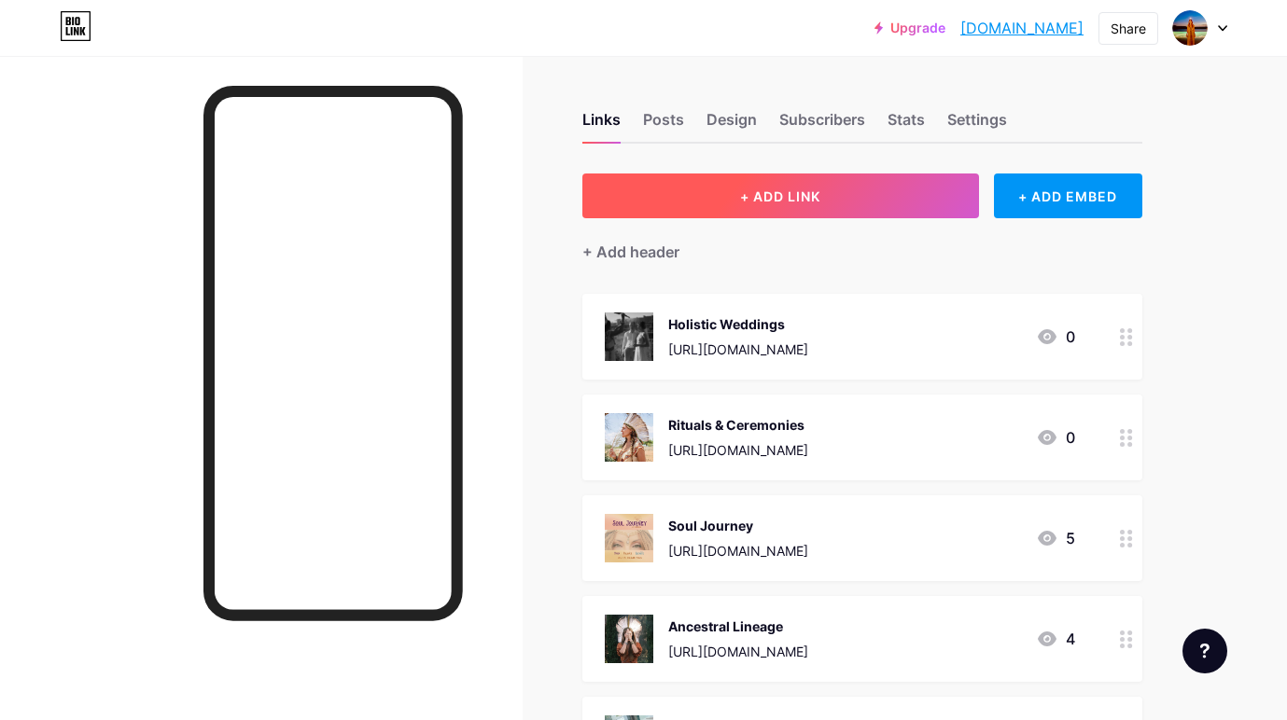
click at [764, 196] on span "+ ADD LINK" at bounding box center [780, 196] width 80 height 16
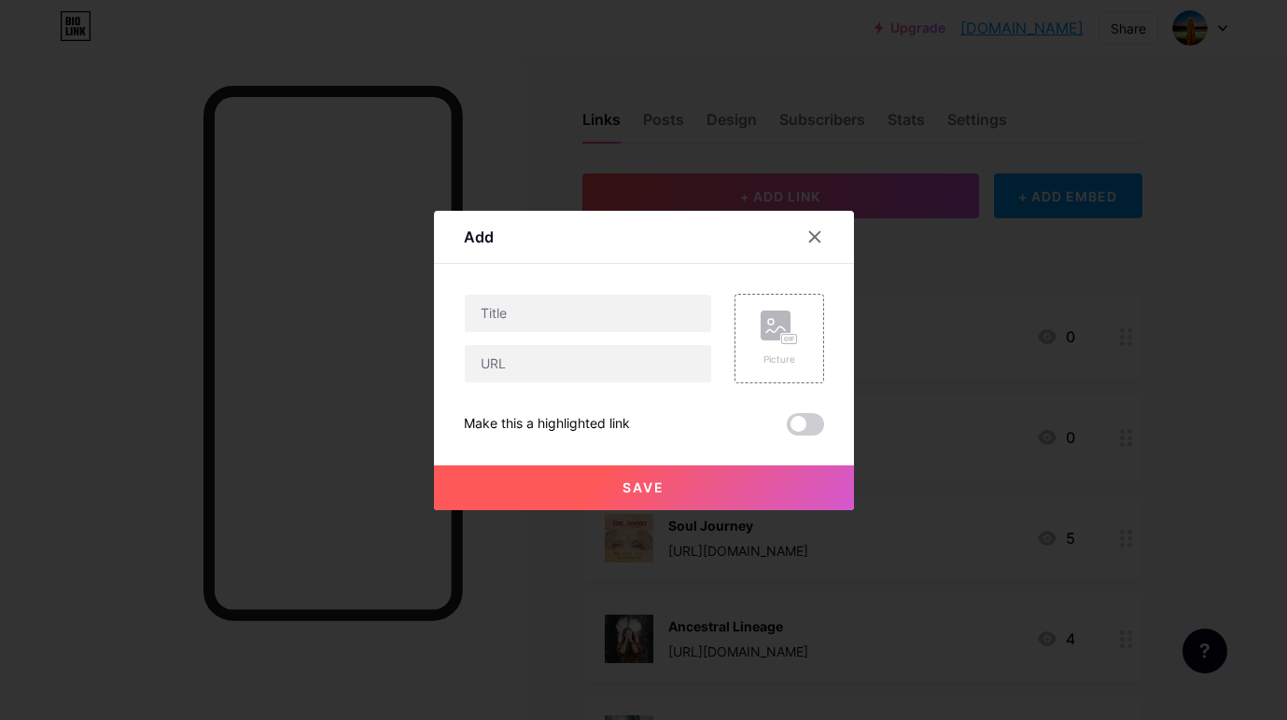
click at [571, 420] on div "Make this a highlighted link" at bounding box center [547, 424] width 166 height 22
click at [801, 421] on span at bounding box center [805, 424] width 37 height 22
click at [787, 429] on input "checkbox" at bounding box center [787, 429] width 0 height 0
click at [587, 313] on input "text" at bounding box center [588, 313] width 246 height 37
paste input "Creatix Retreat [GEOGRAPHIC_DATA] [DATE]"
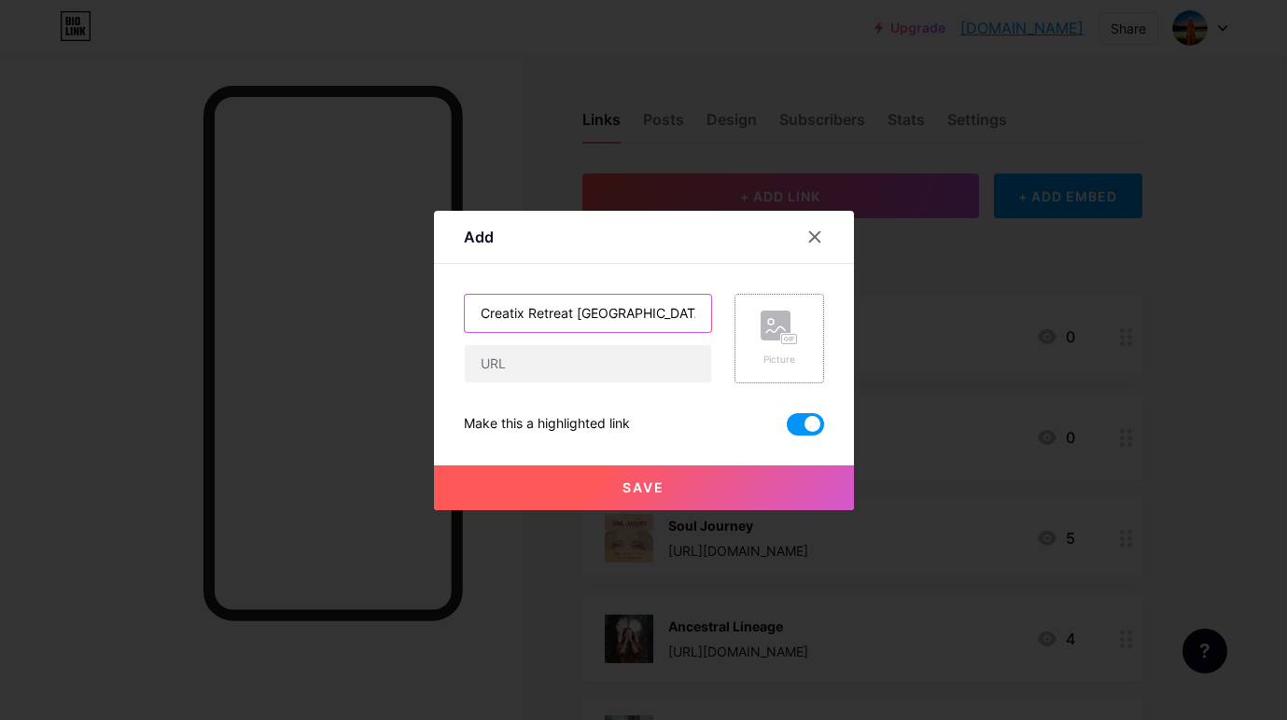
type input "Creatix Retreat [GEOGRAPHIC_DATA] [DATE]"
click at [753, 355] on div "Picture" at bounding box center [779, 339] width 90 height 90
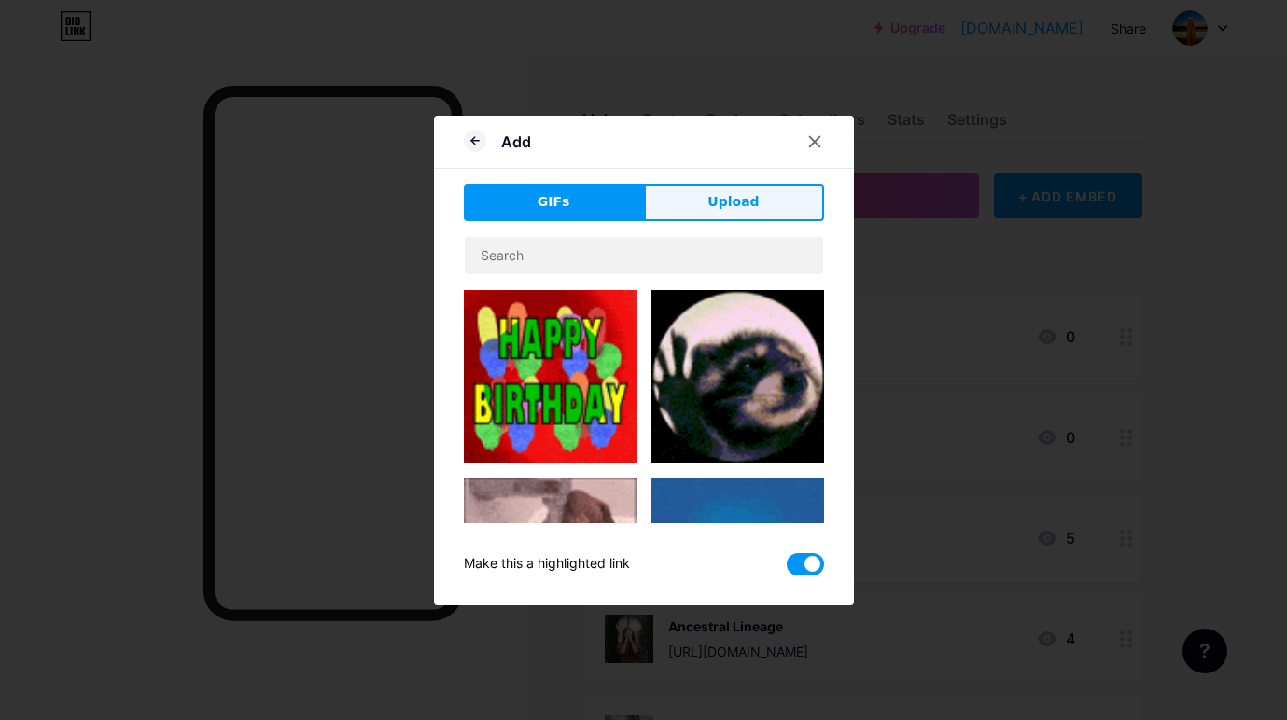
click at [750, 198] on span "Upload" at bounding box center [732, 202] width 51 height 20
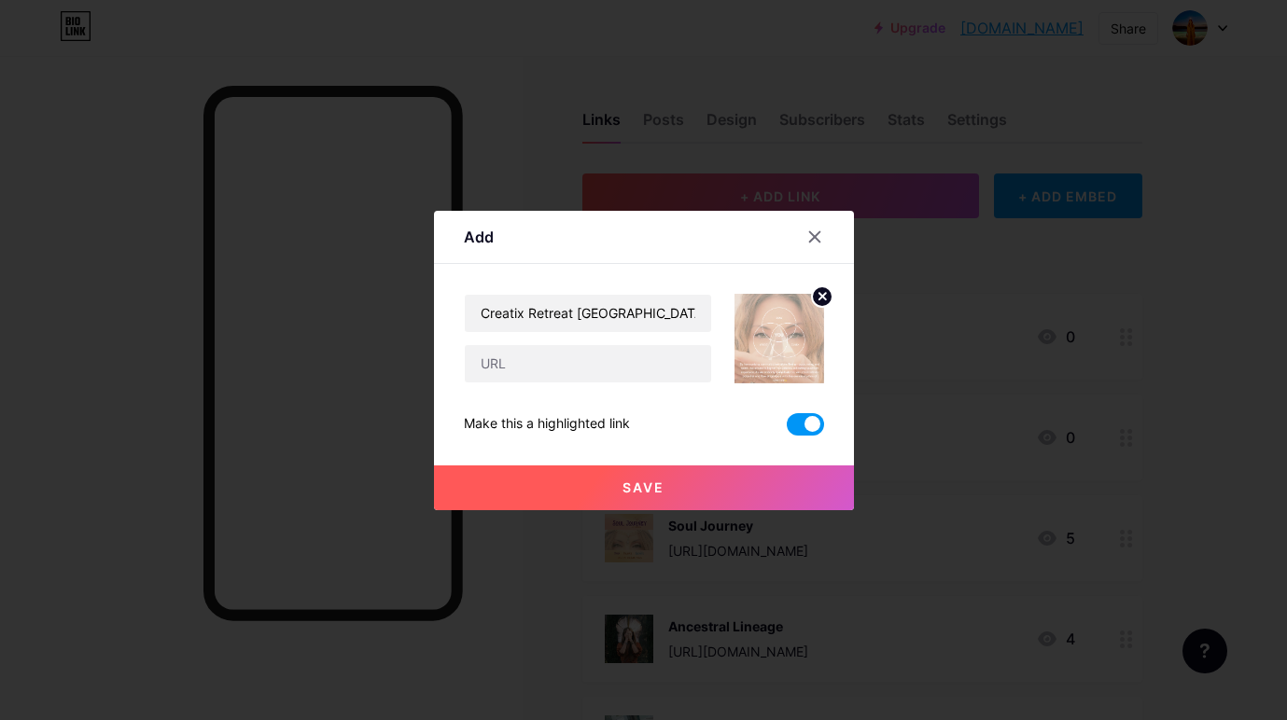
click at [618, 423] on div "Make this a highlighted link" at bounding box center [547, 424] width 166 height 22
click at [645, 482] on span "Save" at bounding box center [643, 488] width 42 height 16
